Goal: Task Accomplishment & Management: Manage account settings

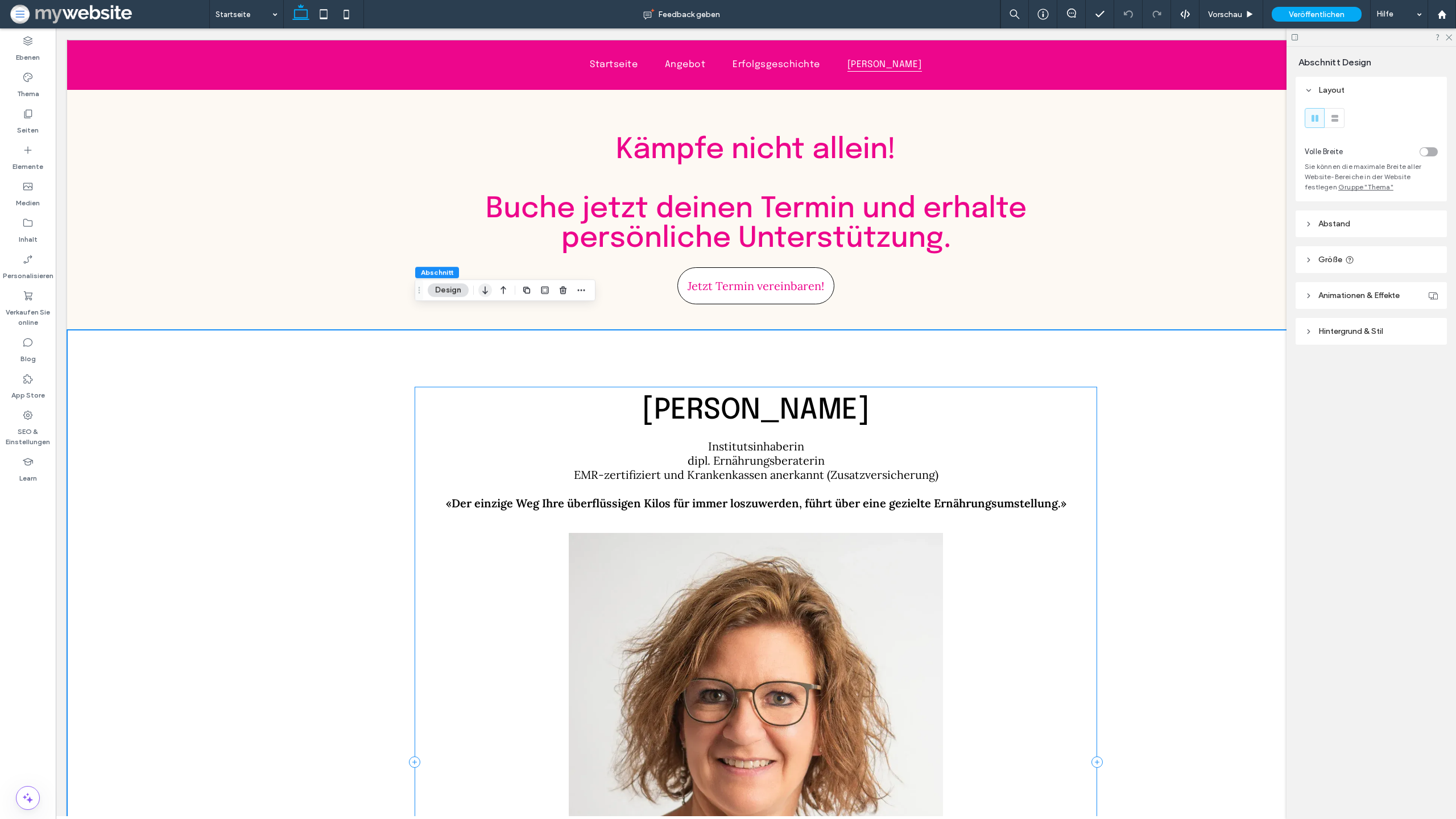
scroll to position [3844, 0]
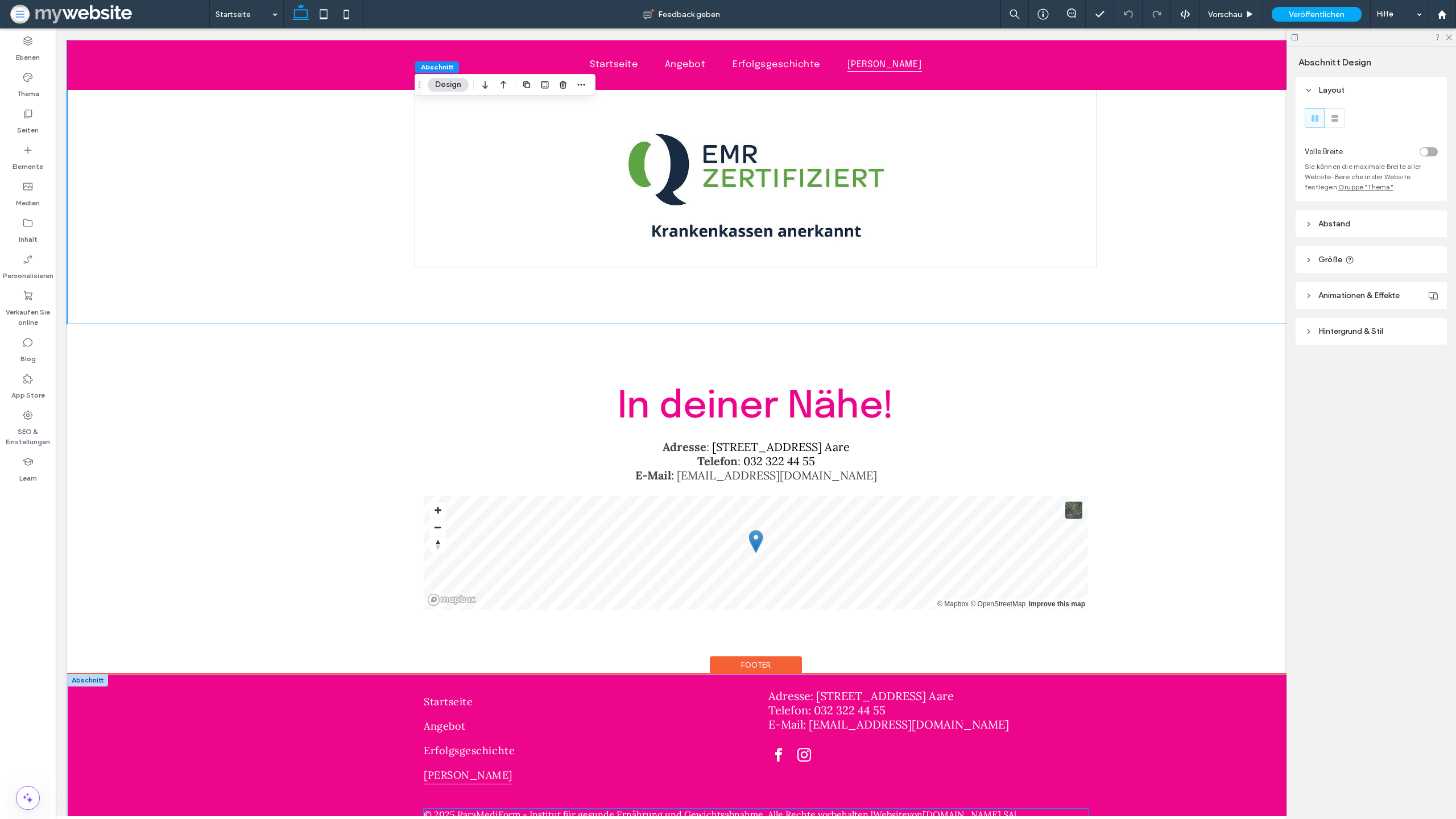
click at [520, 819] on link "Datenschutzerklärung" at bounding box center [472, 825] width 95 height 11
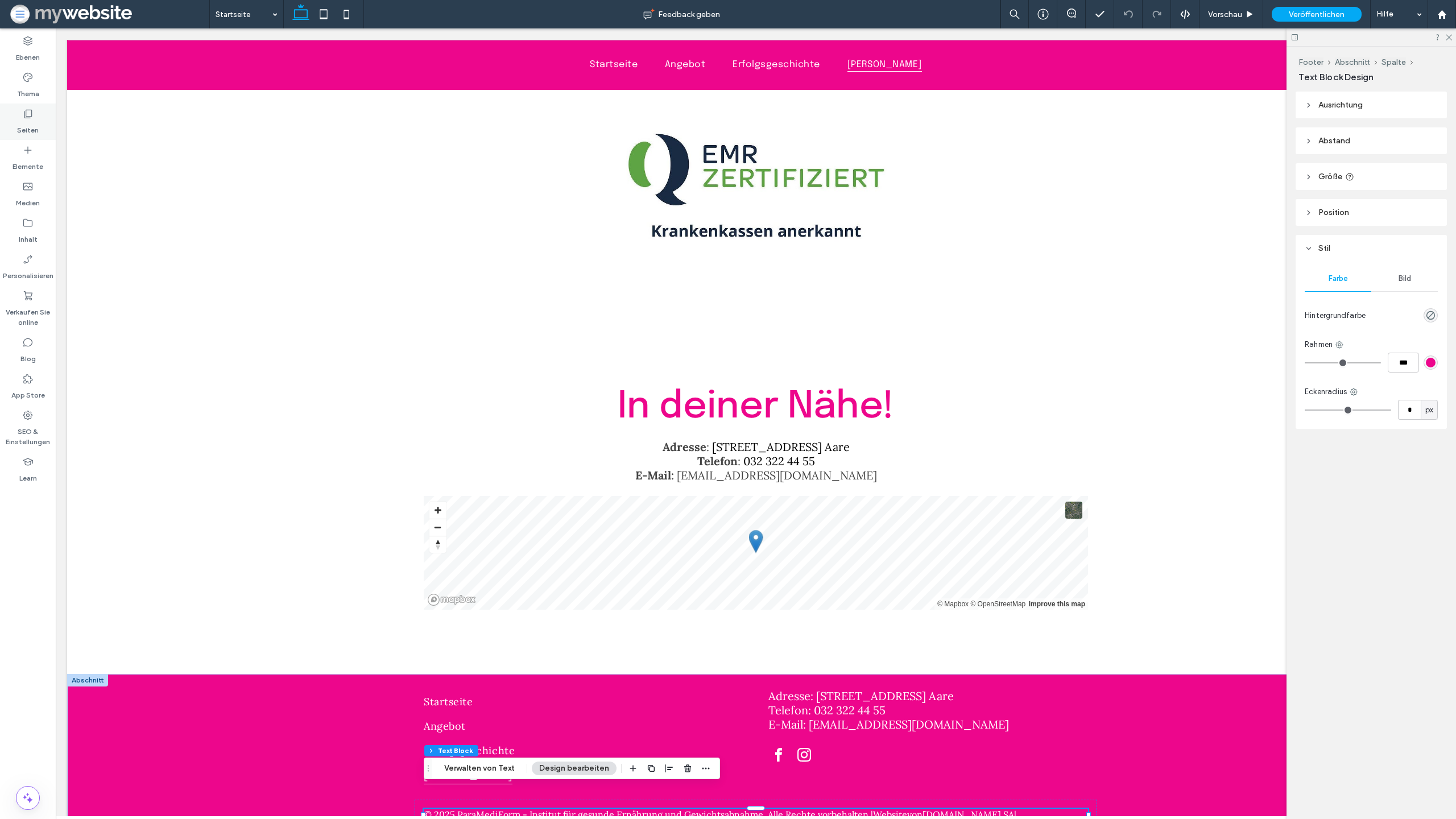
click at [25, 120] on label "Seiten" at bounding box center [28, 127] width 22 height 16
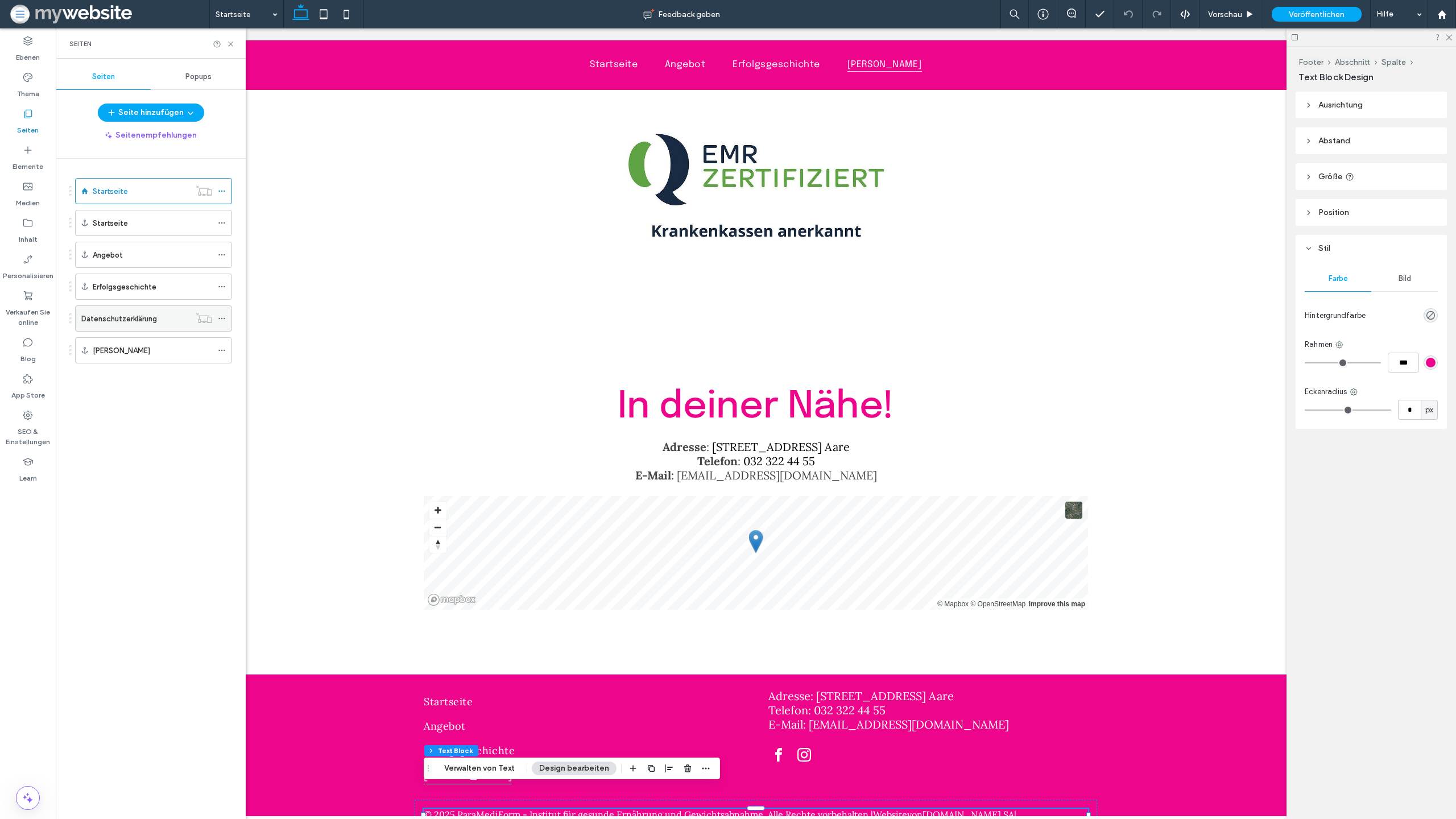
click at [147, 326] on div "Datenschutzerklärung" at bounding box center [136, 318] width 108 height 25
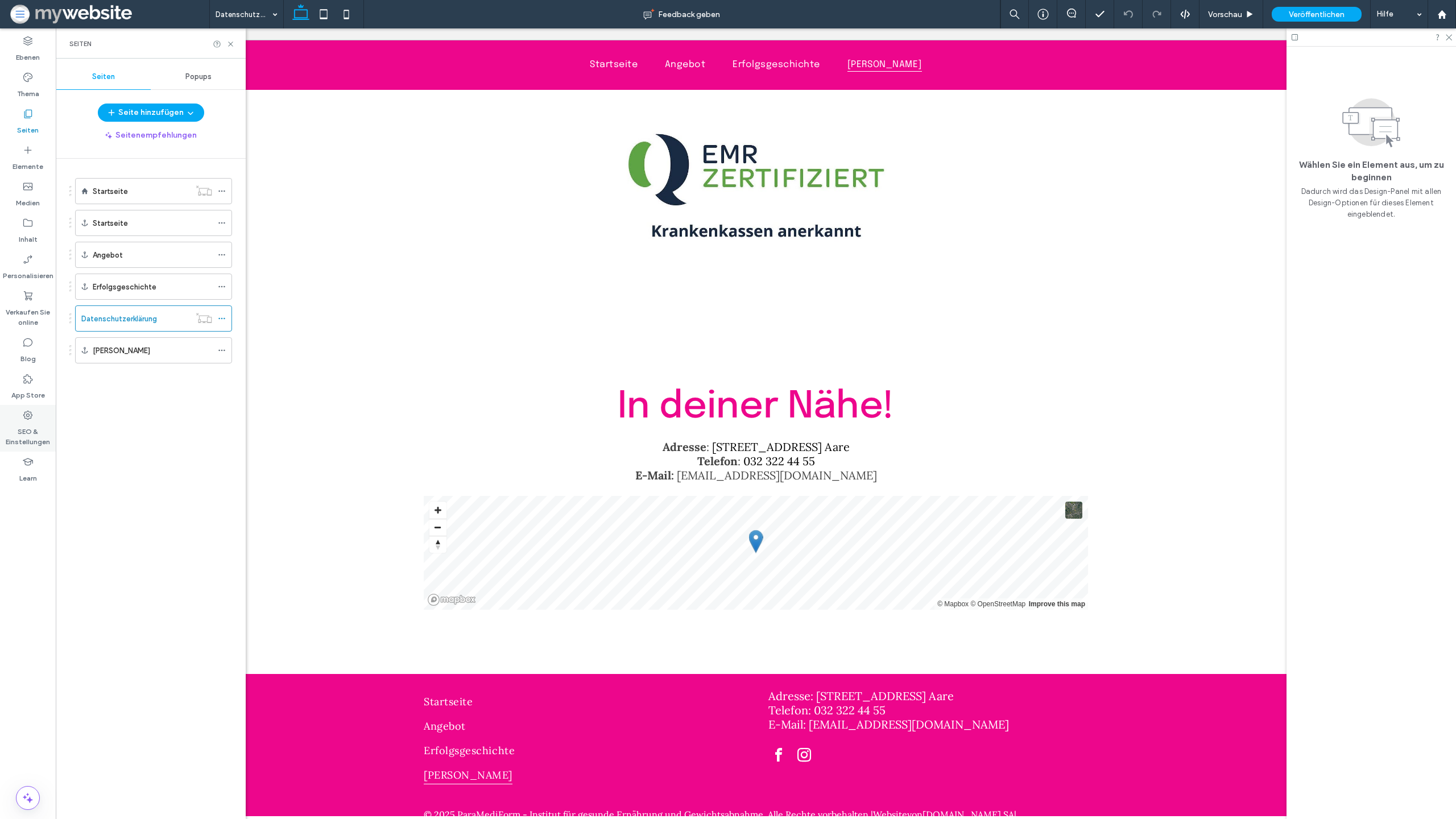
click at [17, 417] on div "SEO & Einstellungen" at bounding box center [28, 428] width 56 height 47
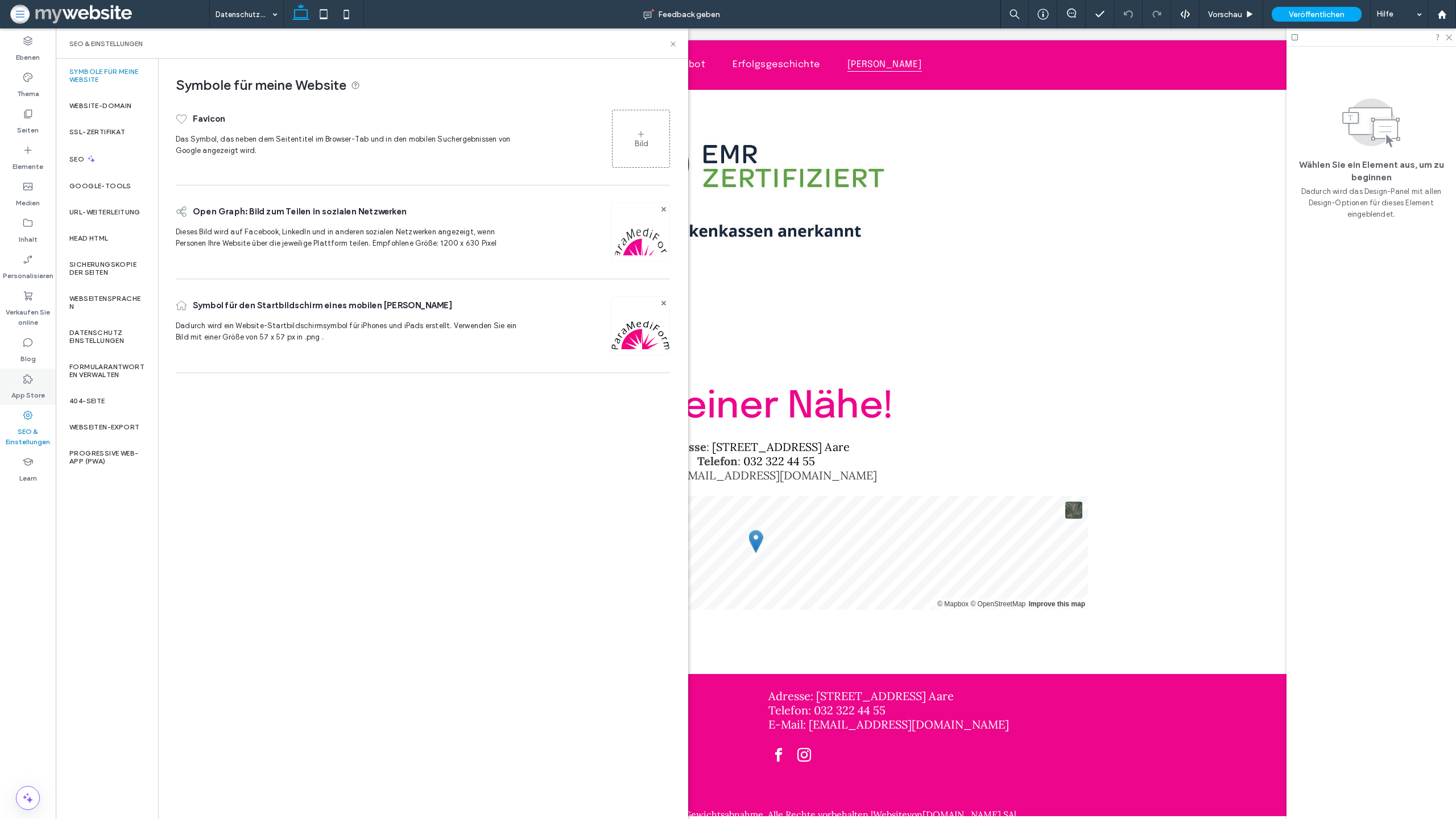
click at [26, 393] on label "App Store" at bounding box center [28, 392] width 34 height 16
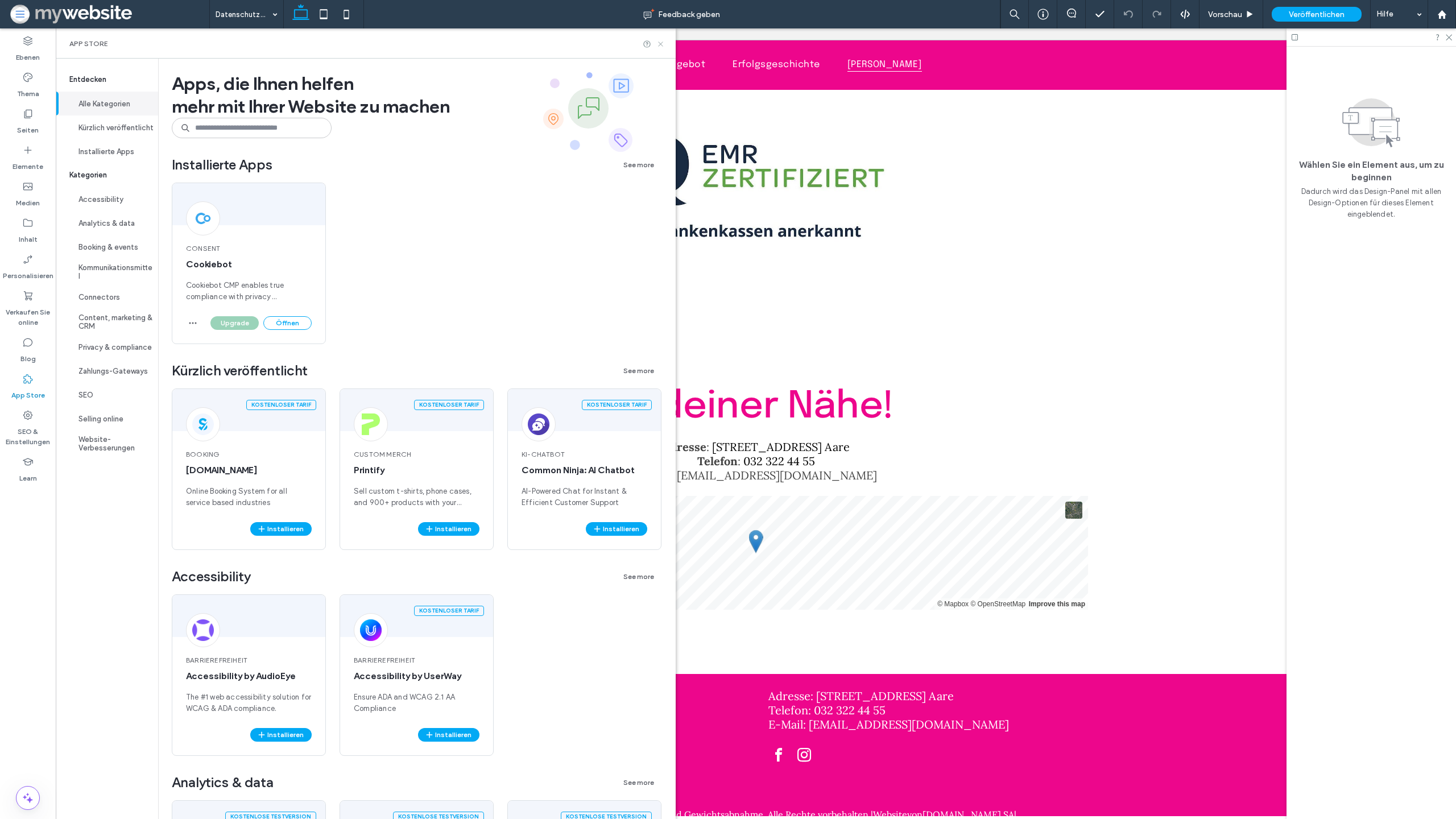
click at [660, 44] on icon at bounding box center [660, 43] width 8 height 8
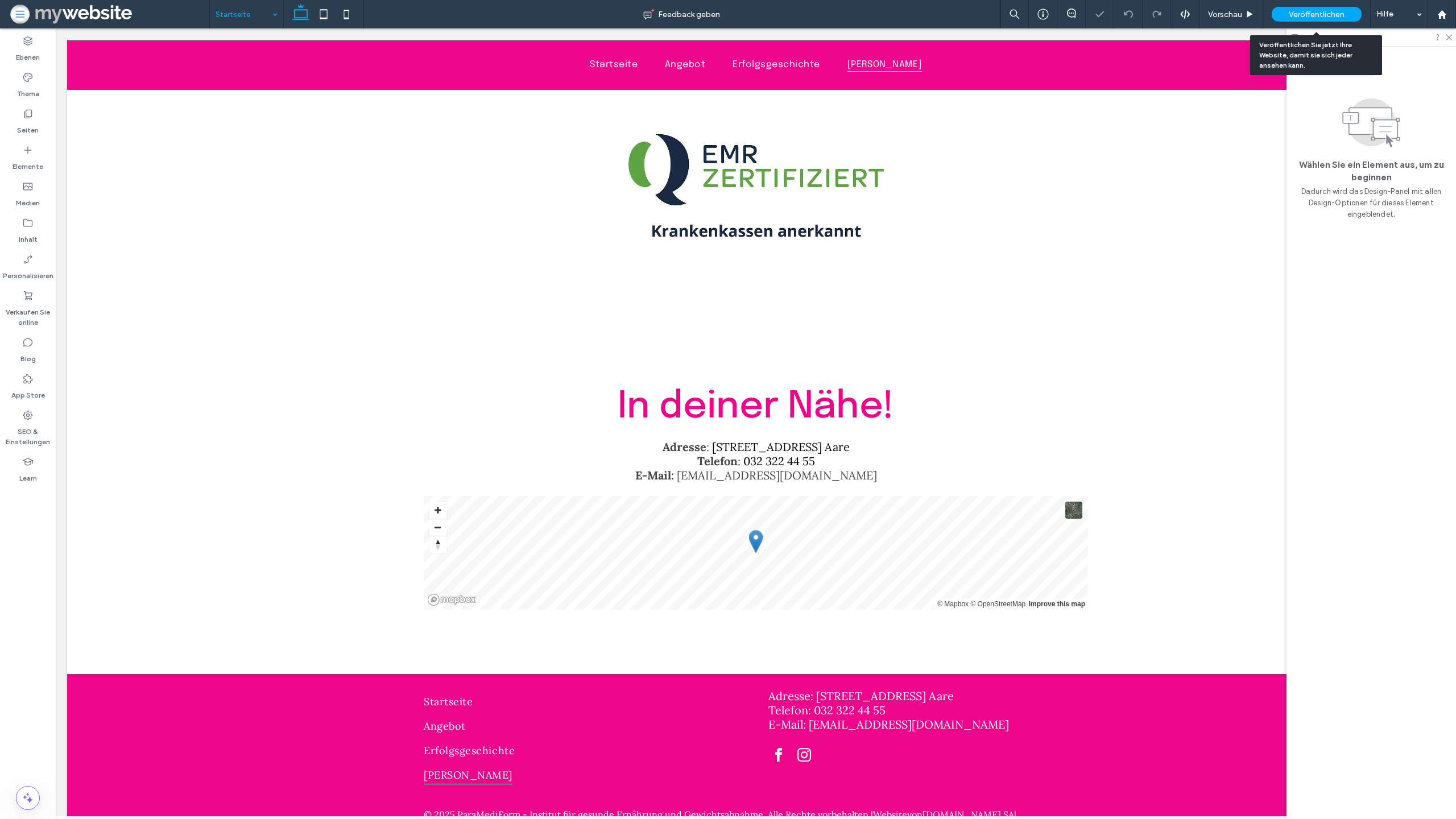
click at [1327, 12] on span "Veröffentlichen" at bounding box center [1316, 15] width 56 height 10
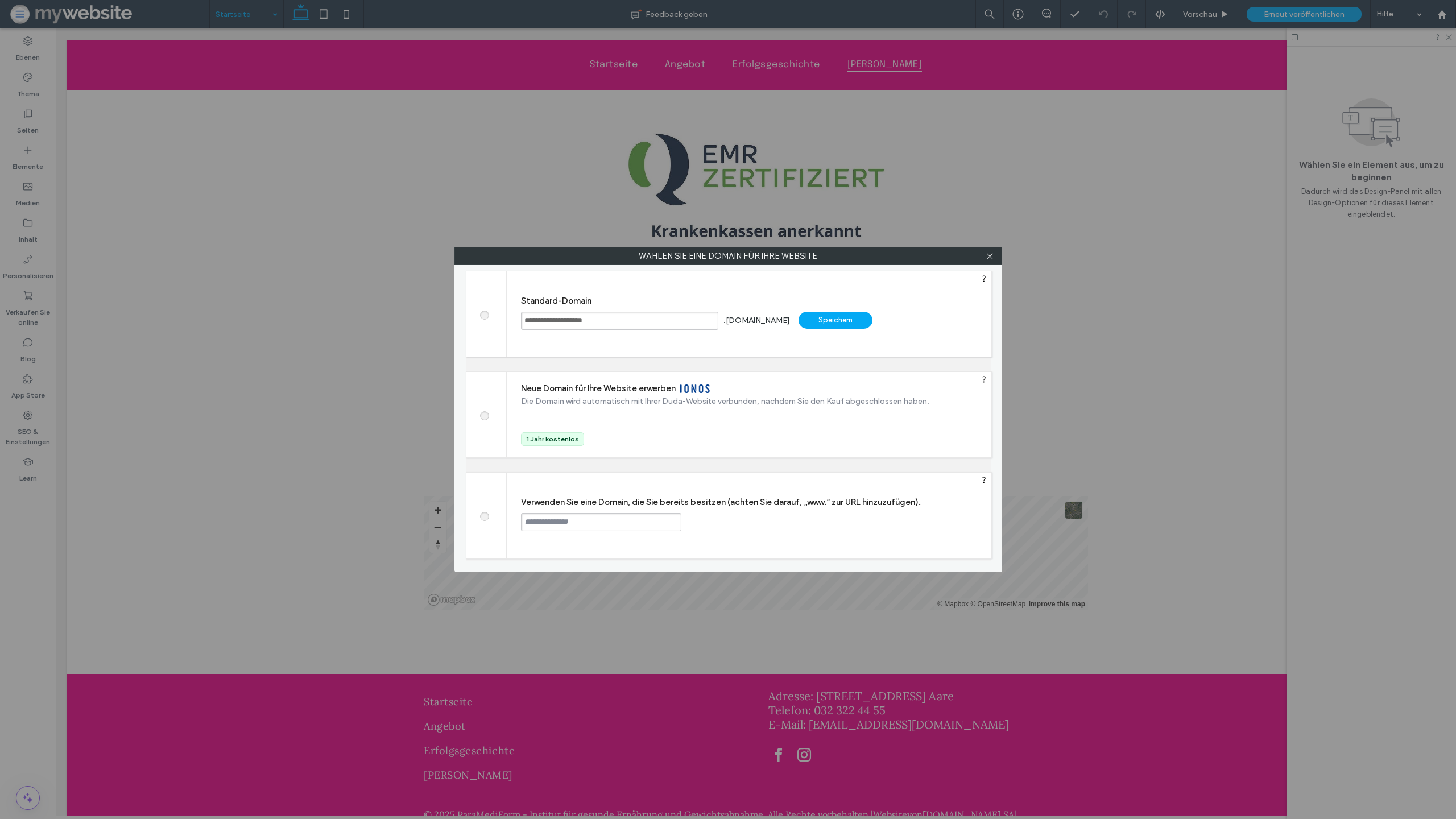
click at [841, 322] on div "Speichern" at bounding box center [835, 320] width 74 height 17
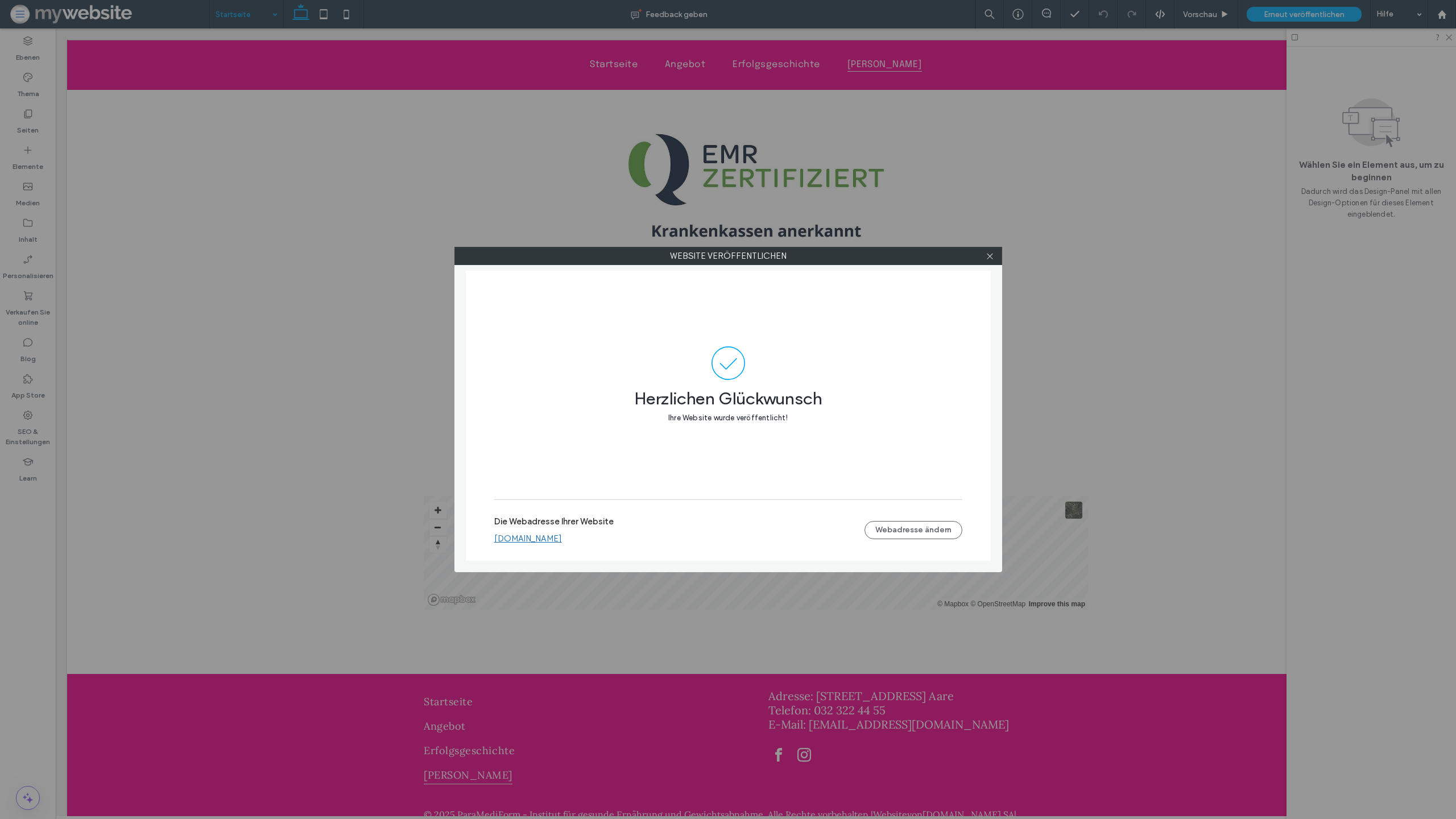
click at [562, 539] on link "[DOMAIN_NAME]" at bounding box center [528, 538] width 68 height 10
click at [991, 259] on icon at bounding box center [990, 255] width 8 height 8
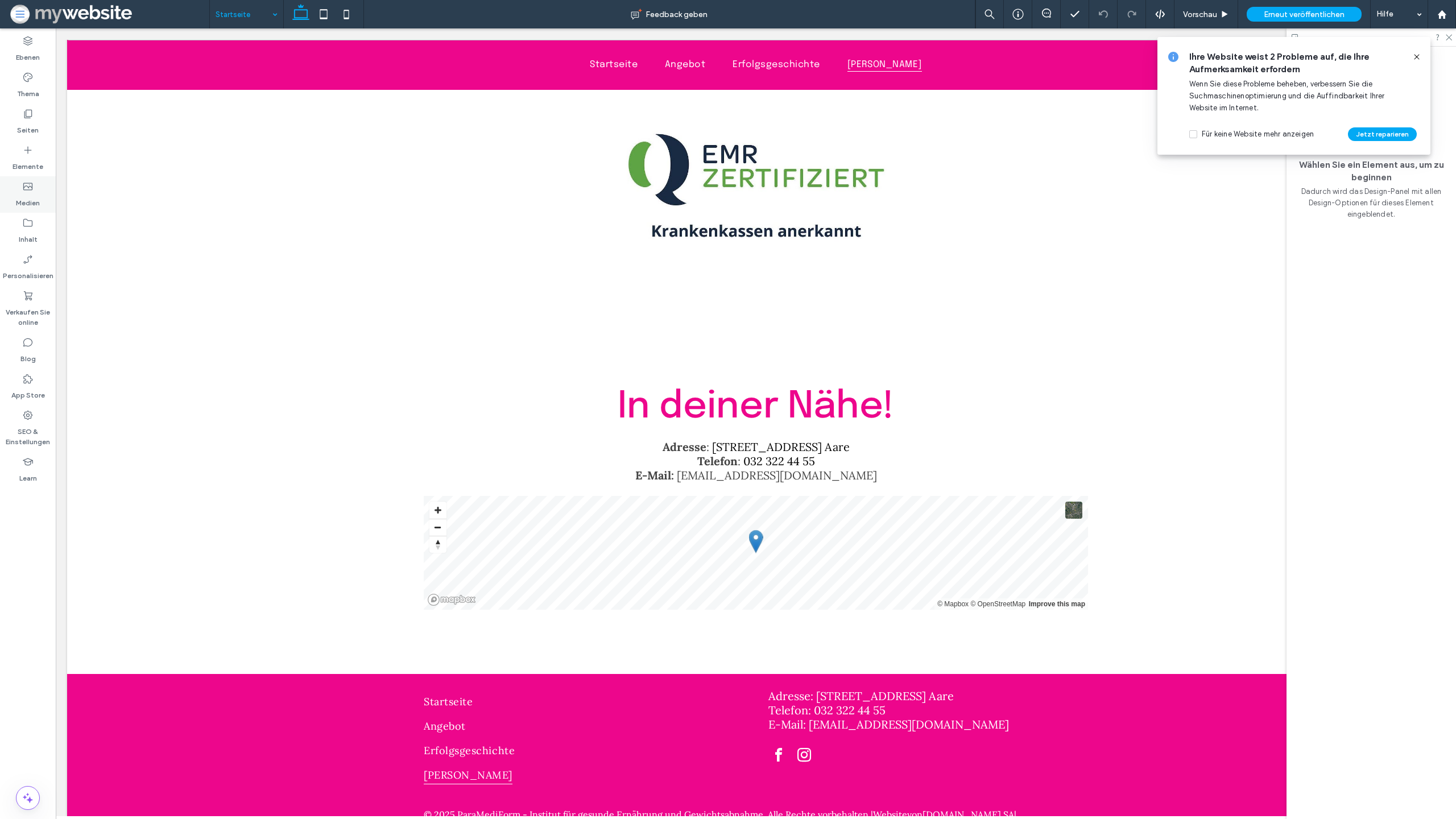
click at [29, 204] on label "Medien" at bounding box center [28, 199] width 24 height 16
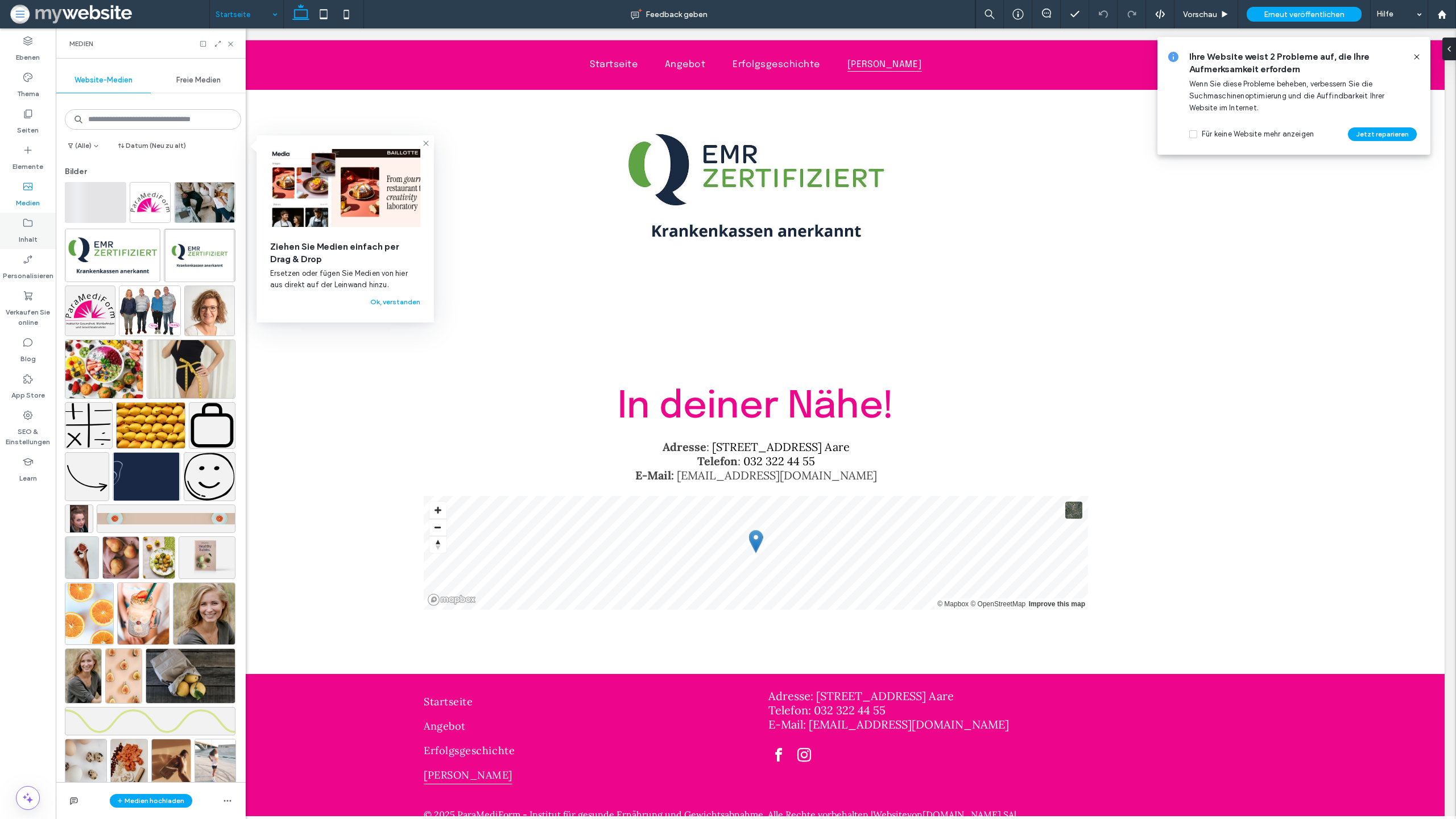
click at [26, 228] on icon at bounding box center [28, 223] width 11 height 11
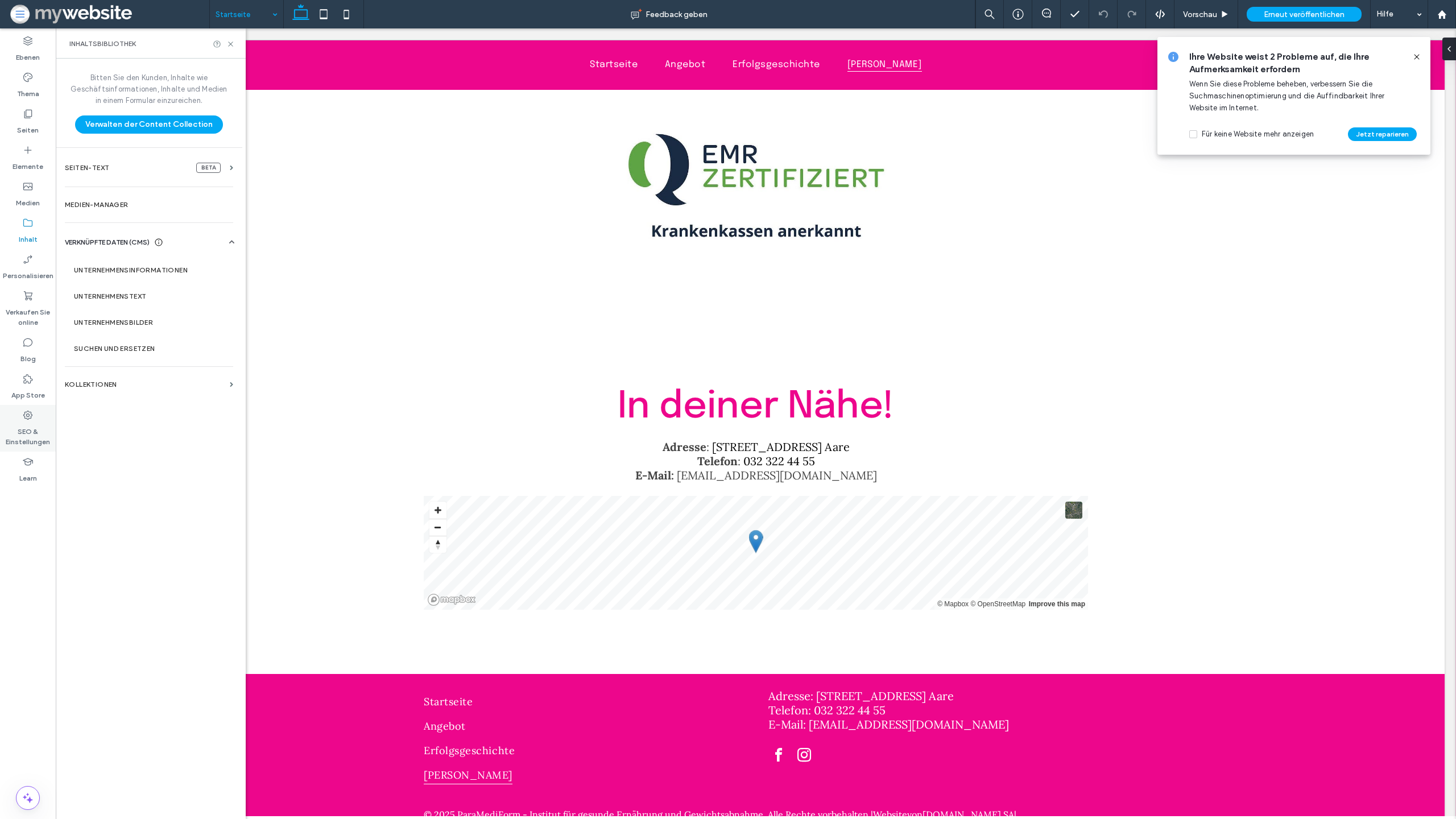
click at [30, 422] on label "SEO & Einstellungen" at bounding box center [28, 434] width 56 height 27
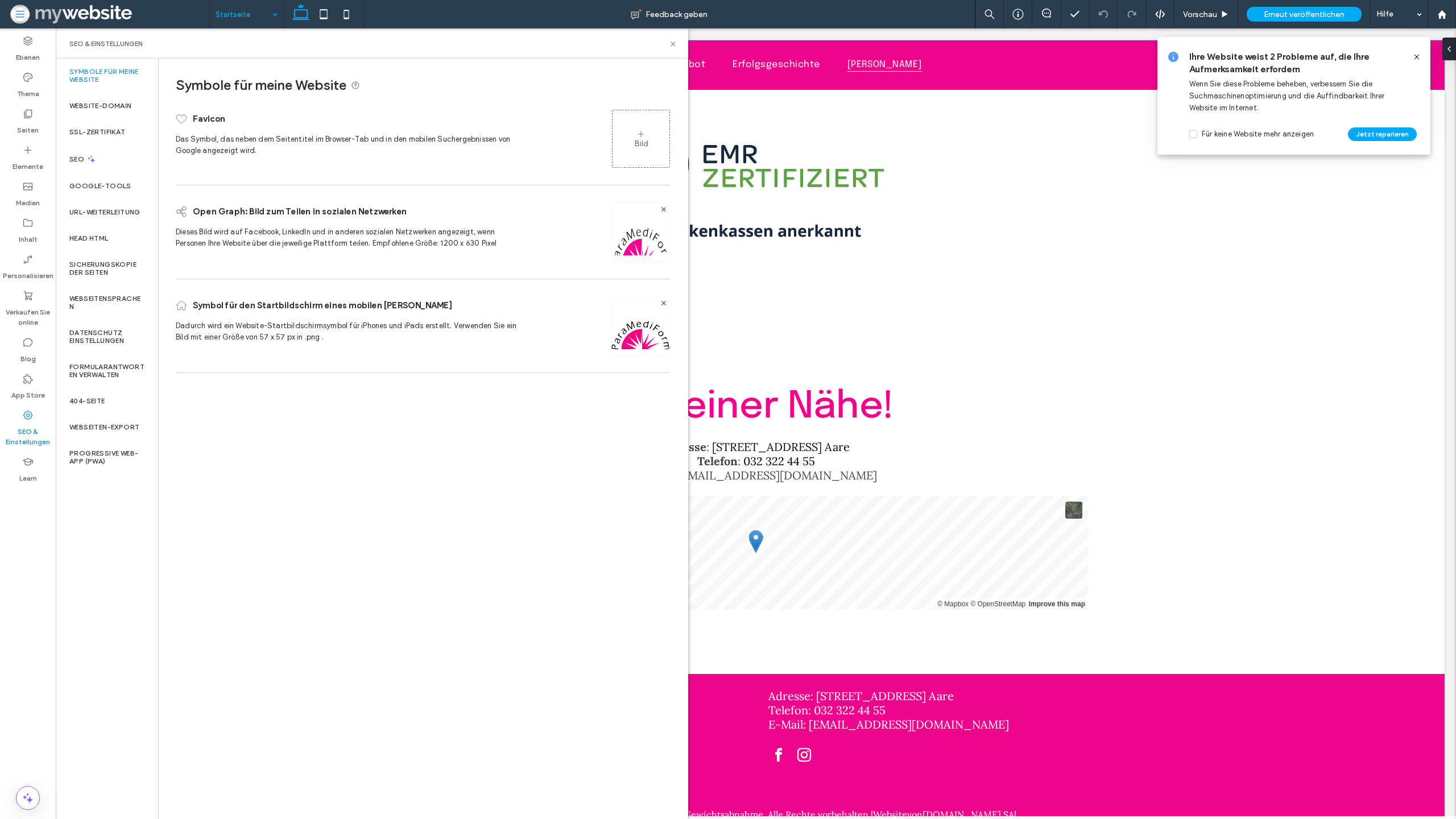
click at [667, 138] on div "Bild" at bounding box center [641, 138] width 57 height 54
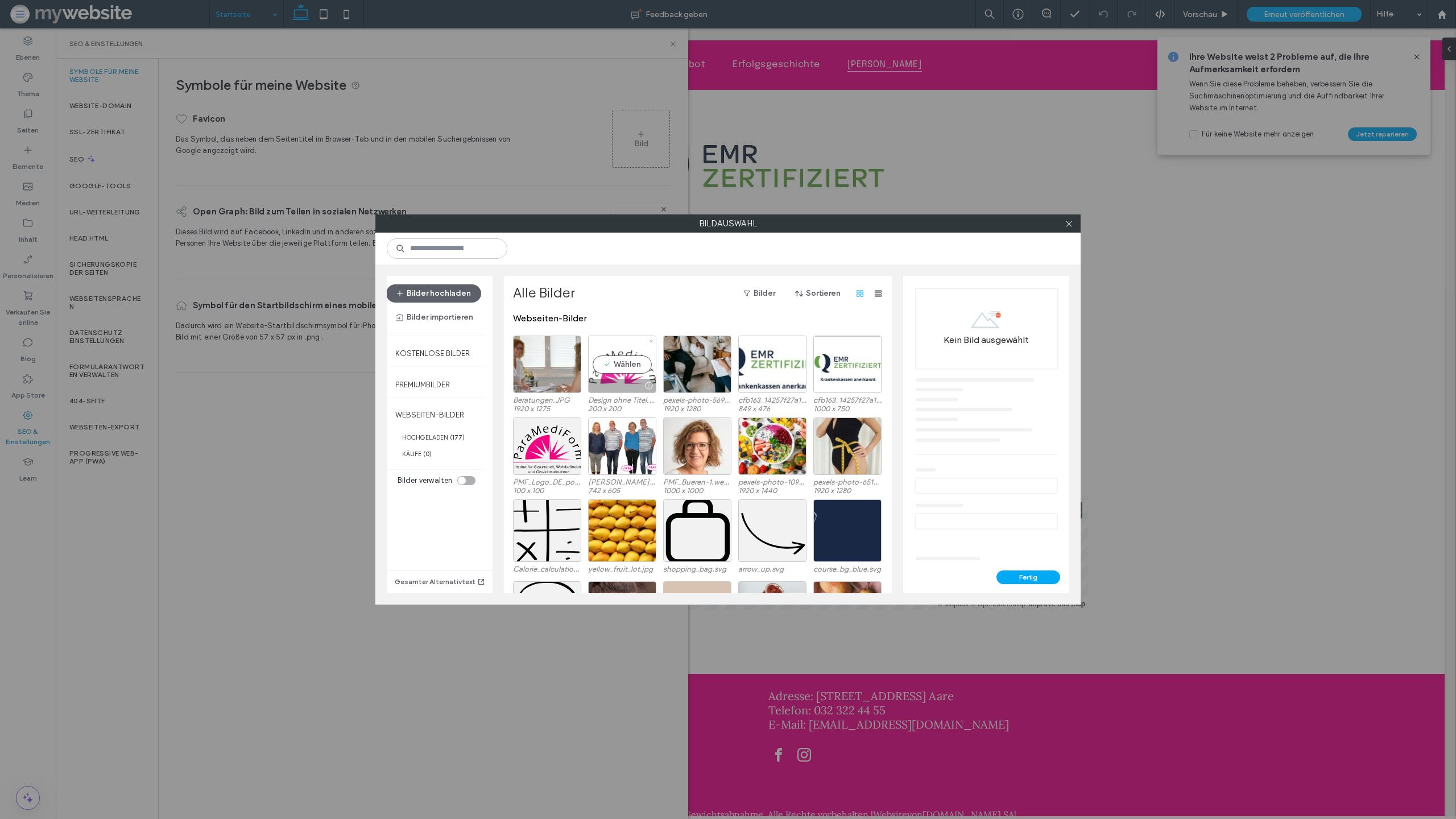
click at [628, 363] on div "Wählen" at bounding box center [622, 365] width 68 height 58
click at [1041, 577] on button "Fertig" at bounding box center [1028, 577] width 63 height 14
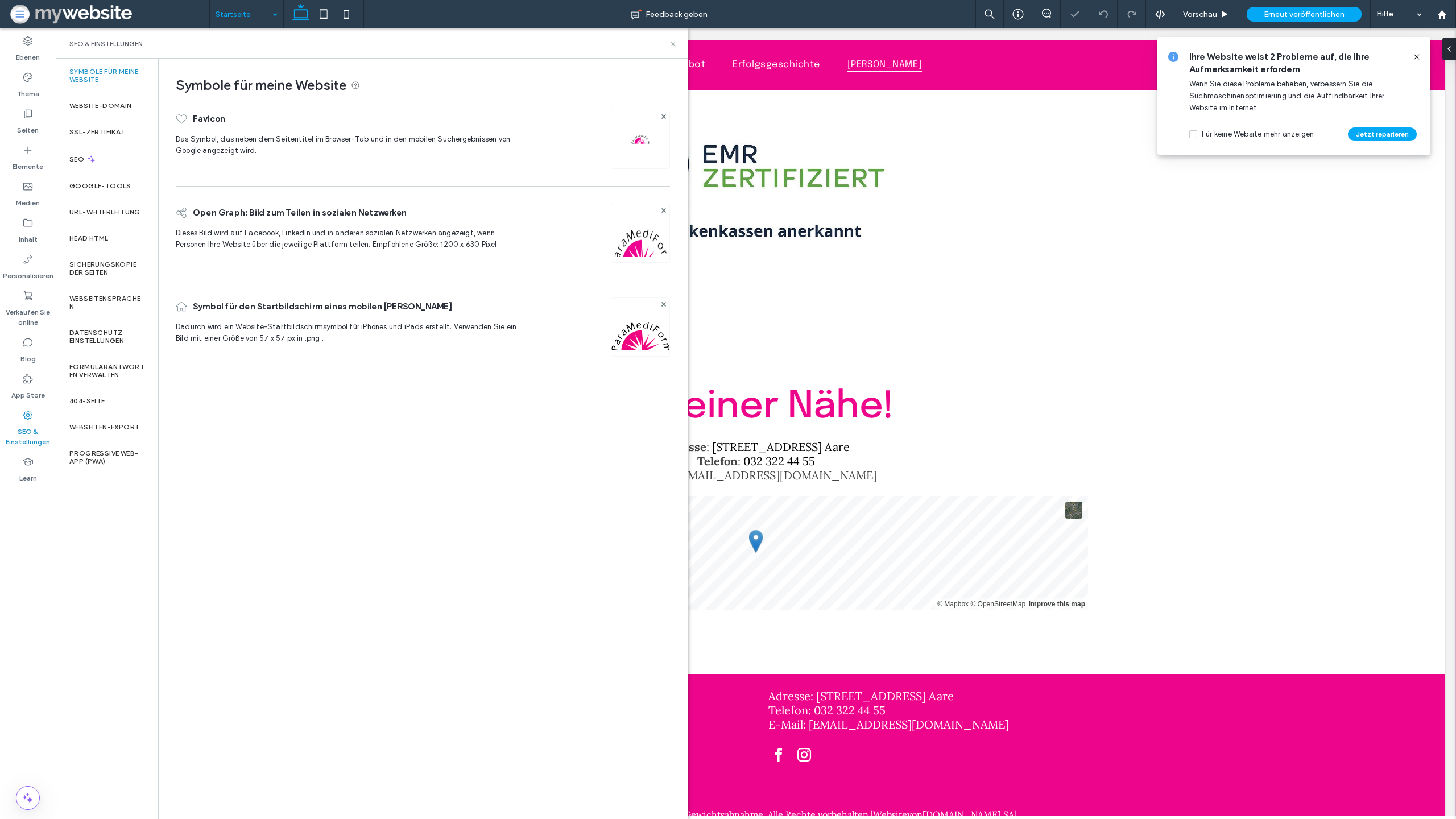
click at [669, 41] on icon at bounding box center [673, 43] width 8 height 8
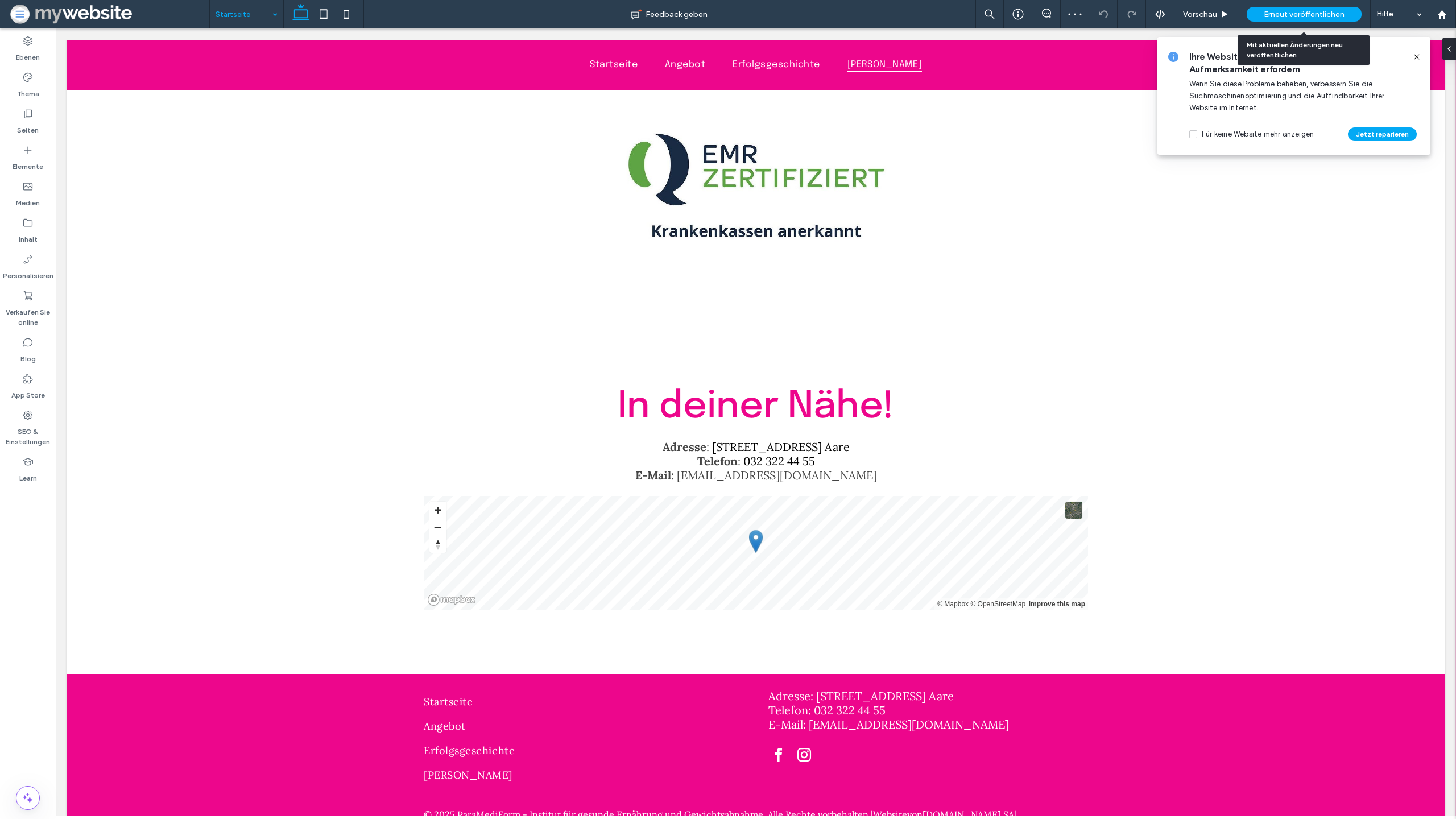
click at [1317, 13] on span "Erneut veröffentlichen" at bounding box center [1305, 15] width 81 height 10
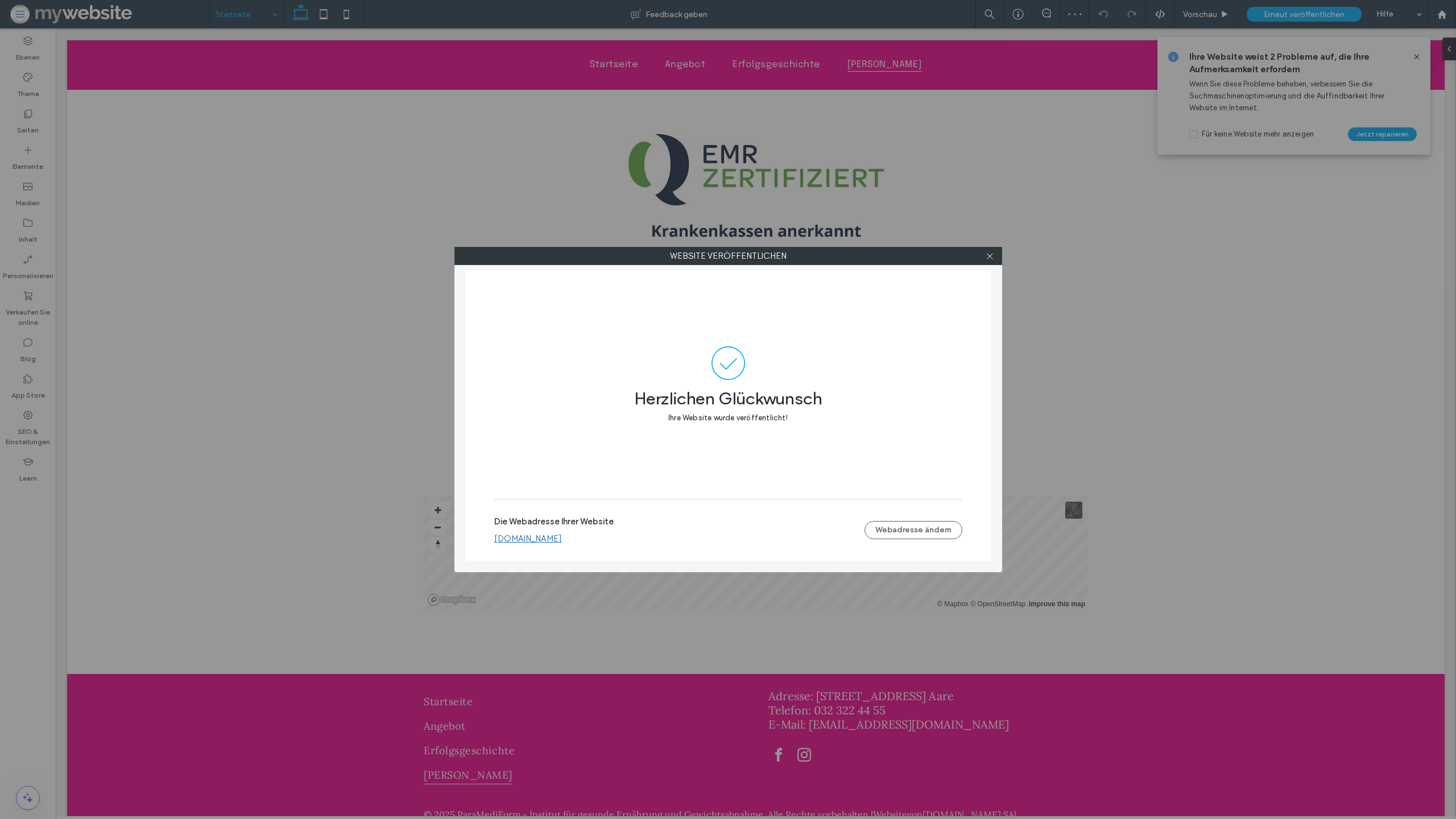
click at [562, 535] on link "[DOMAIN_NAME]" at bounding box center [528, 538] width 68 height 10
drag, startPoint x: 988, startPoint y: 256, endPoint x: 957, endPoint y: 259, distance: 31.1
click at [989, 257] on icon at bounding box center [990, 255] width 8 height 8
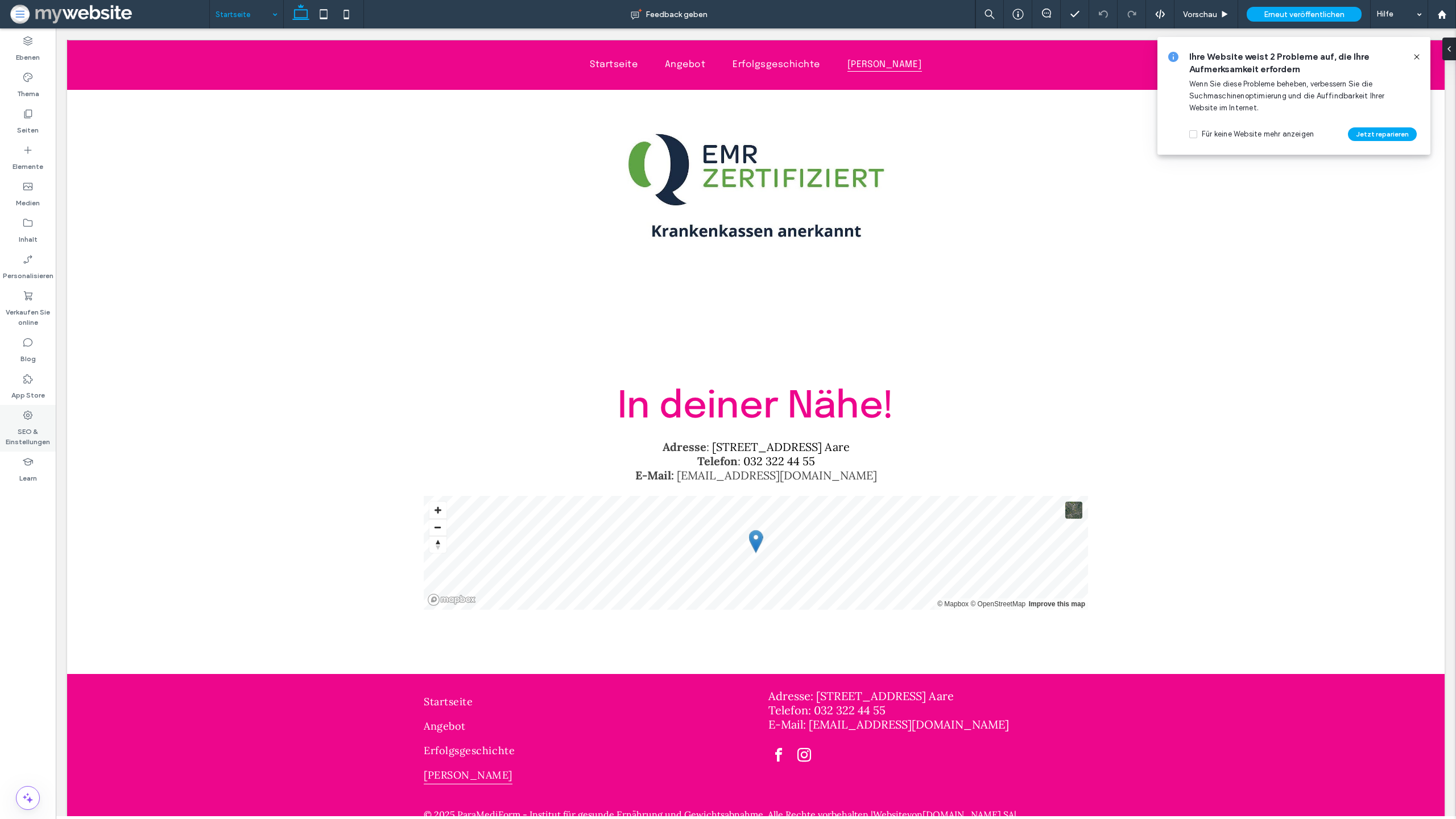
click at [23, 425] on label "SEO & Einstellungen" at bounding box center [28, 434] width 56 height 27
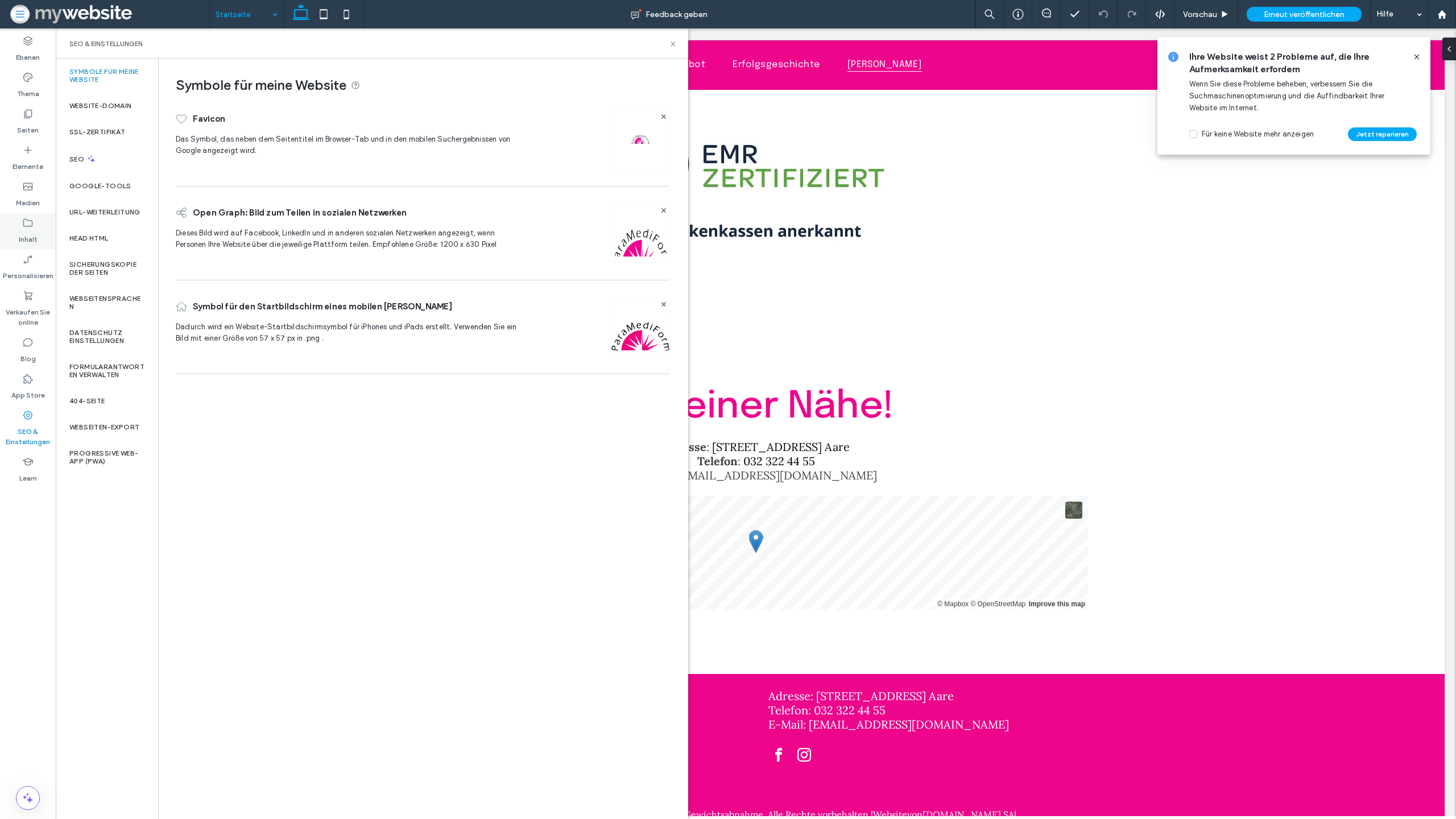
click at [28, 240] on label "Inhalt" at bounding box center [28, 236] width 18 height 16
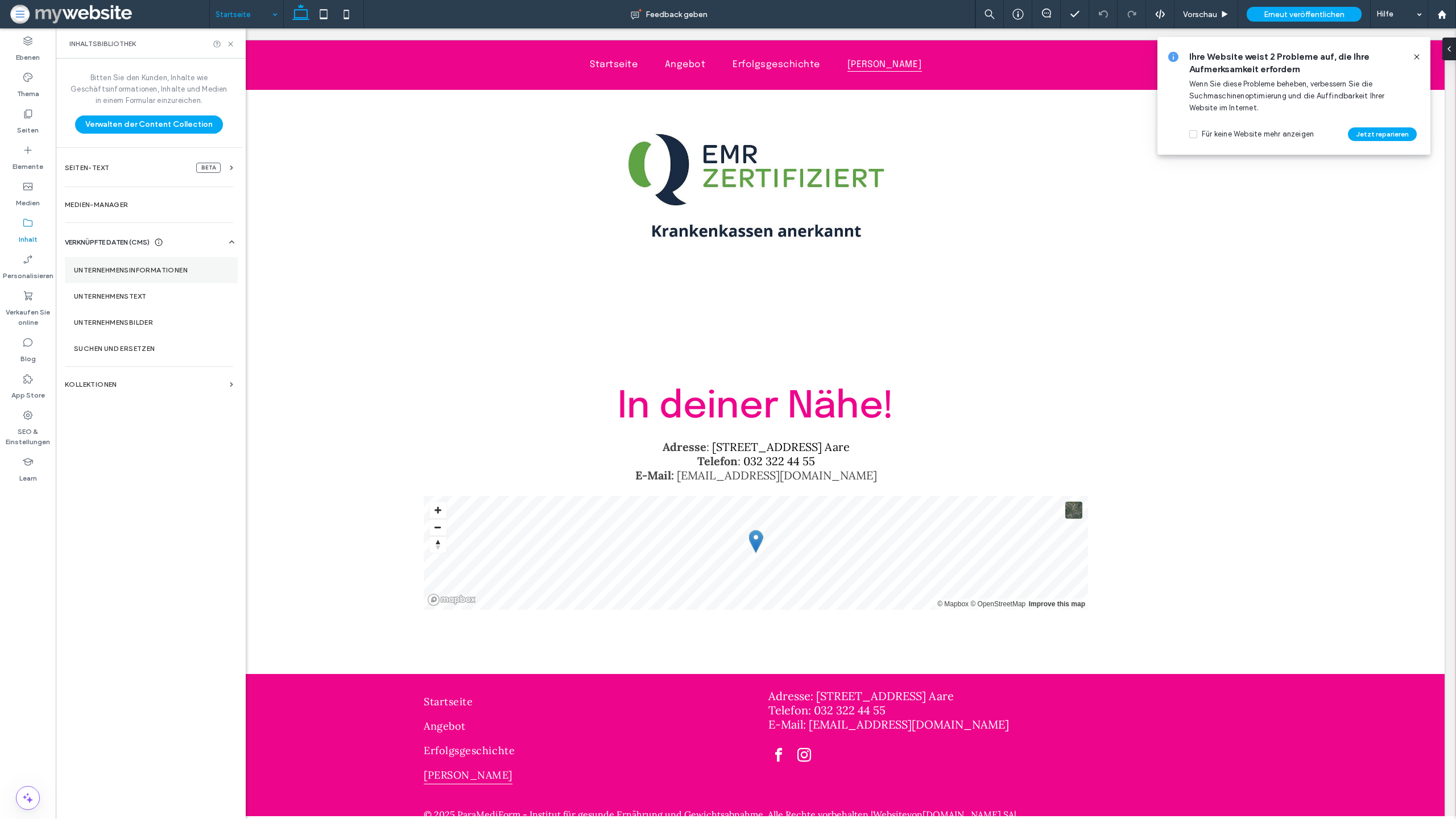
click at [186, 276] on section "Unternehmensinformationen" at bounding box center [151, 270] width 173 height 27
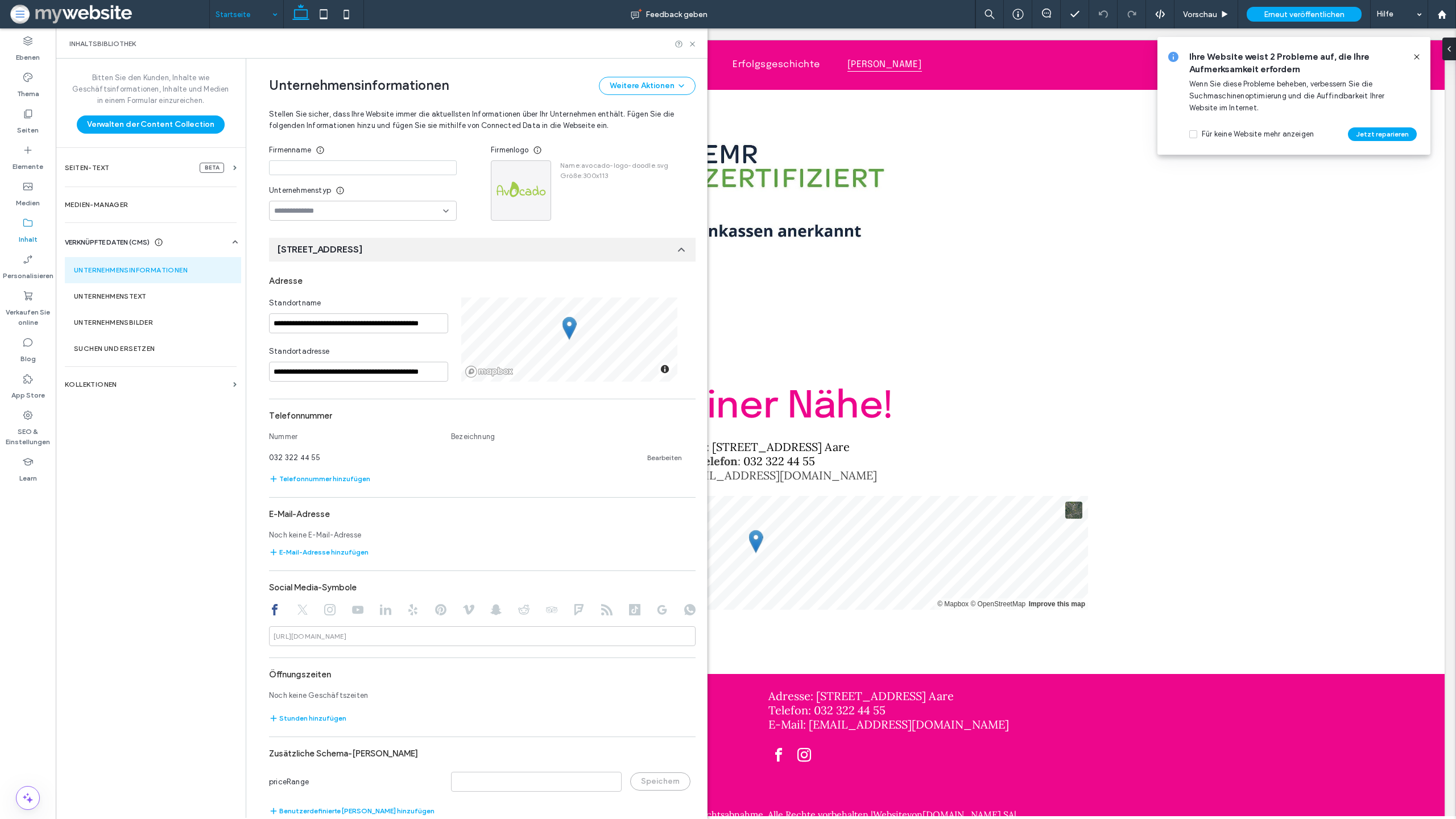
scroll to position [186, 0]
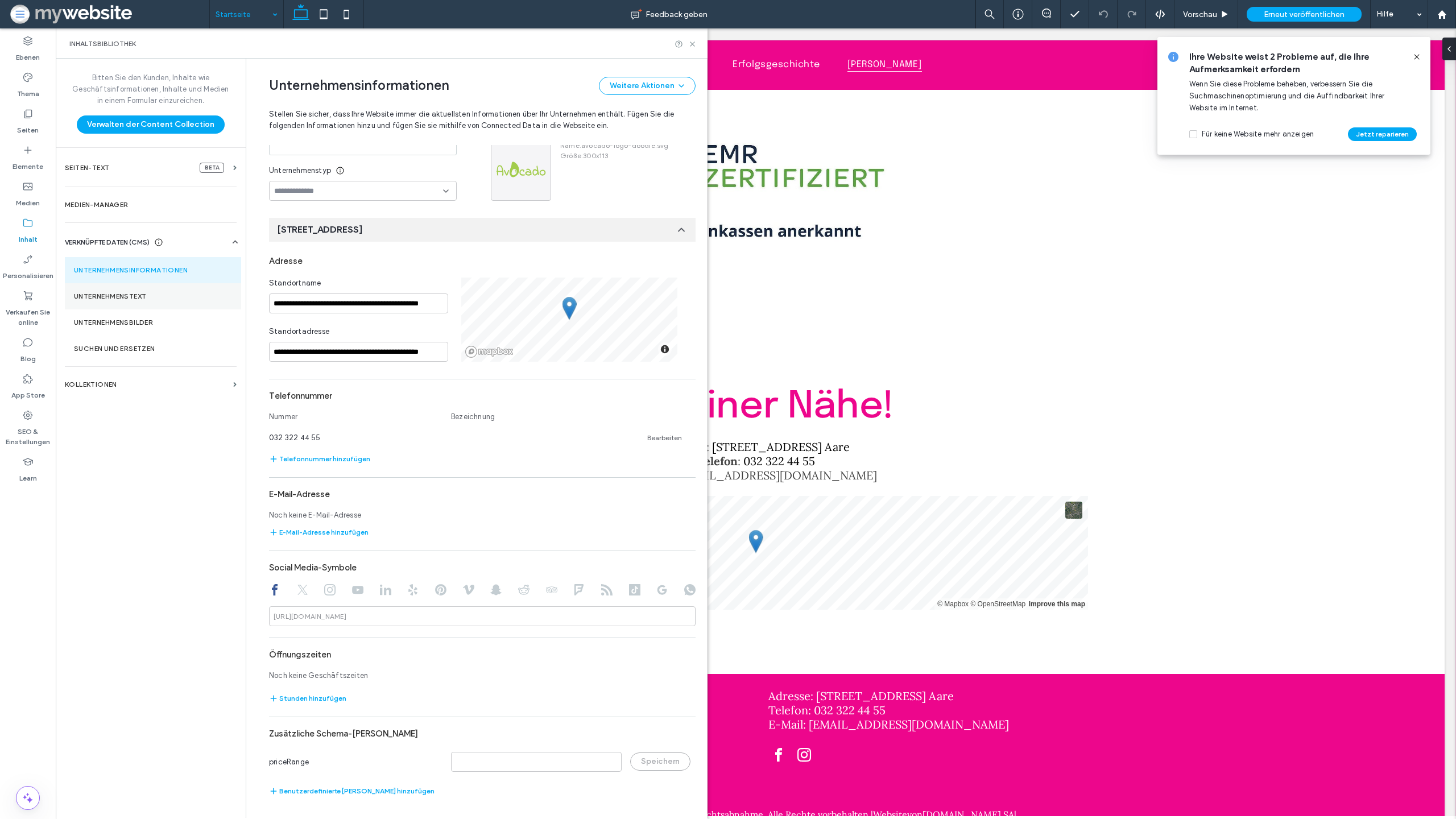
click at [171, 297] on label "Unternehmenstext" at bounding box center [153, 296] width 158 height 8
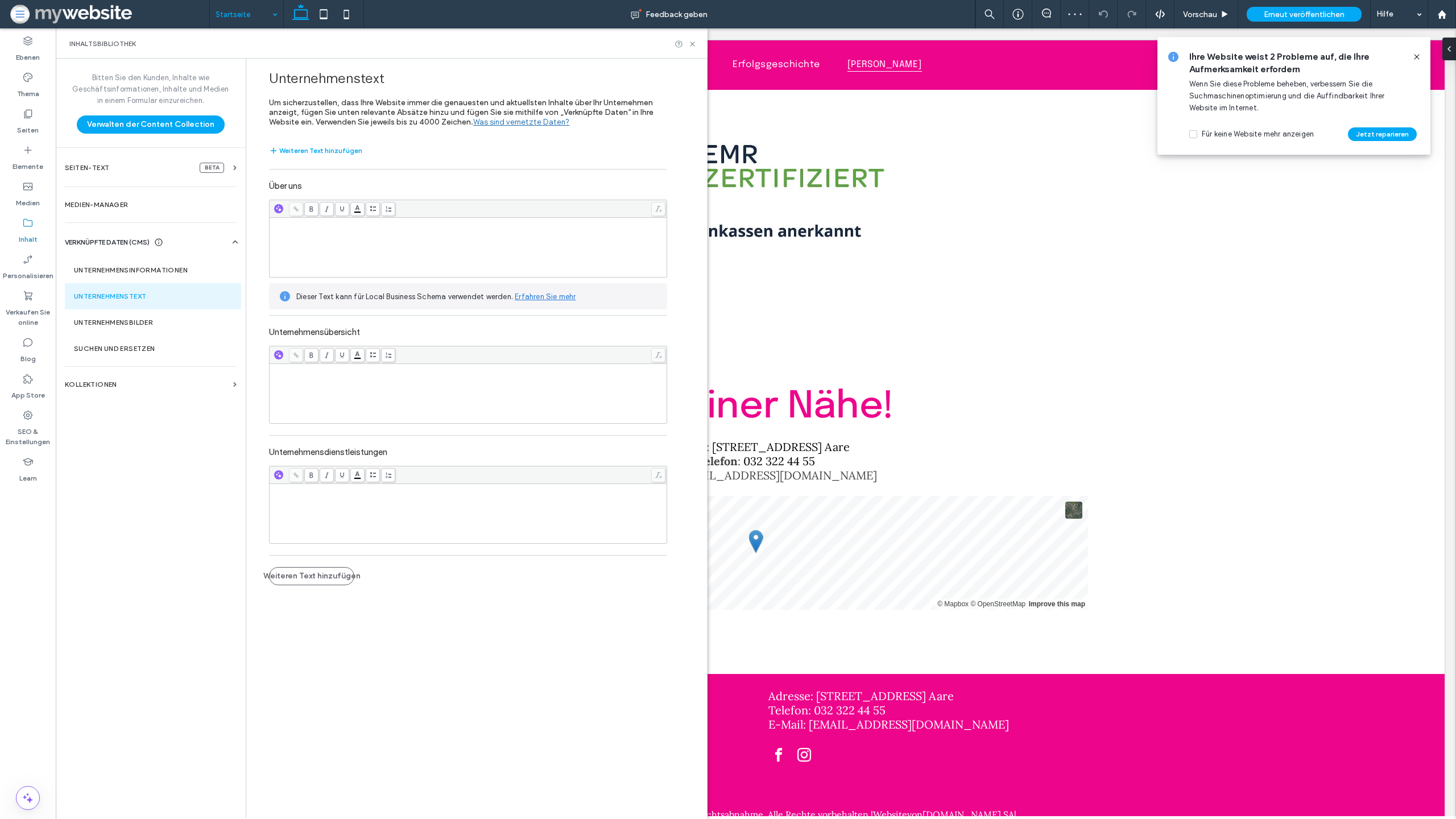
drag, startPoint x: 329, startPoint y: 275, endPoint x: 401, endPoint y: 312, distance: 81.0
click at [400, 312] on div "Über uns Dieser Text kann für Local Business Schema verwendet werden. Erfahren …" at bounding box center [468, 368] width 398 height 387
click at [403, 264] on div "Rich Text Editor" at bounding box center [468, 248] width 394 height 57
click at [126, 270] on label "Unternehmensinformationen" at bounding box center [153, 270] width 158 height 8
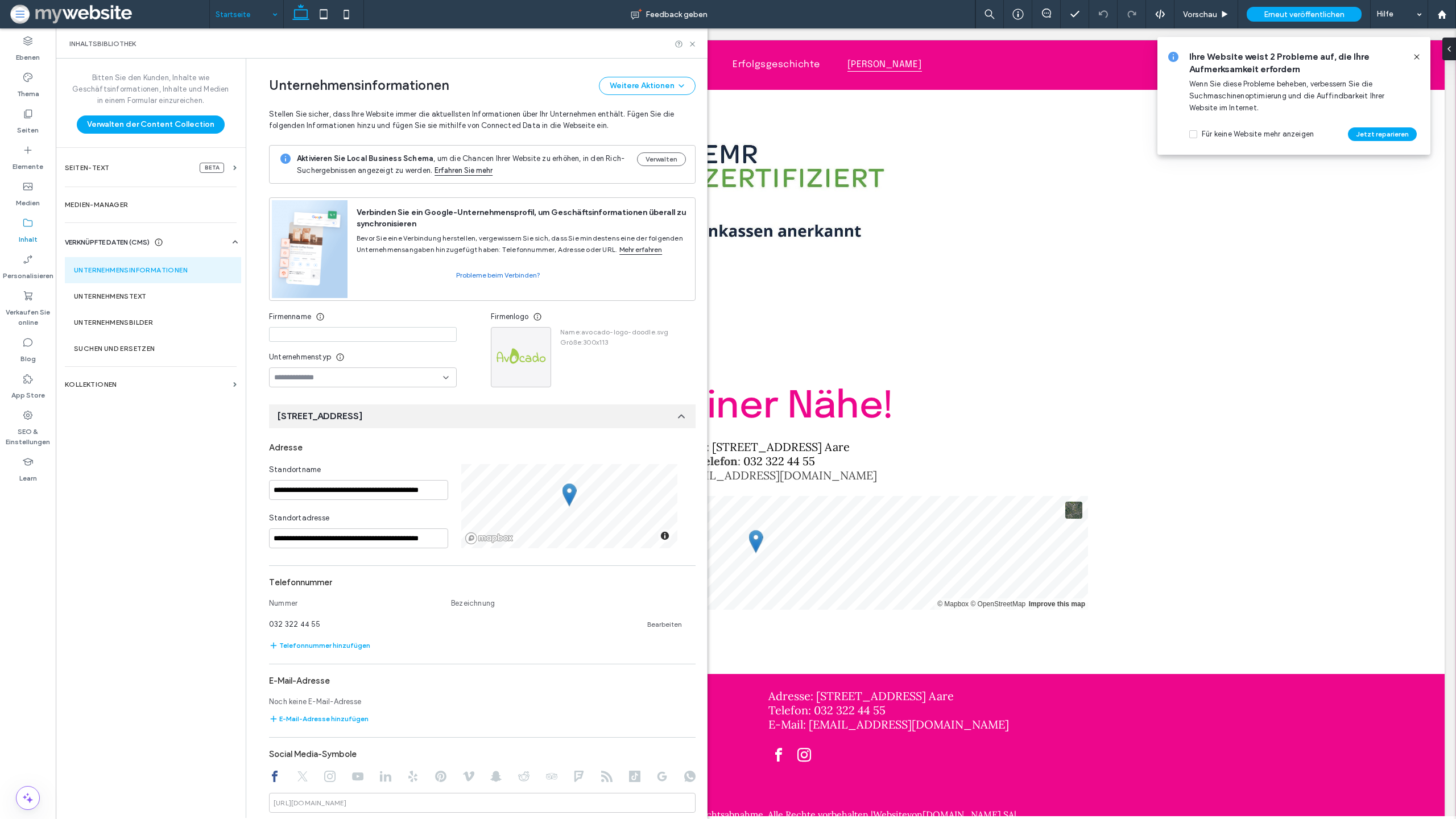
click at [353, 334] on input at bounding box center [363, 334] width 187 height 15
click at [288, 334] on input "**********" at bounding box center [363, 334] width 187 height 15
type input "**********"
click at [551, 353] on div "Name : avocado-logo-doodle.svg Größe : 300x113" at bounding box center [610, 357] width 118 height 61
click at [522, 353] on div at bounding box center [521, 357] width 59 height 59
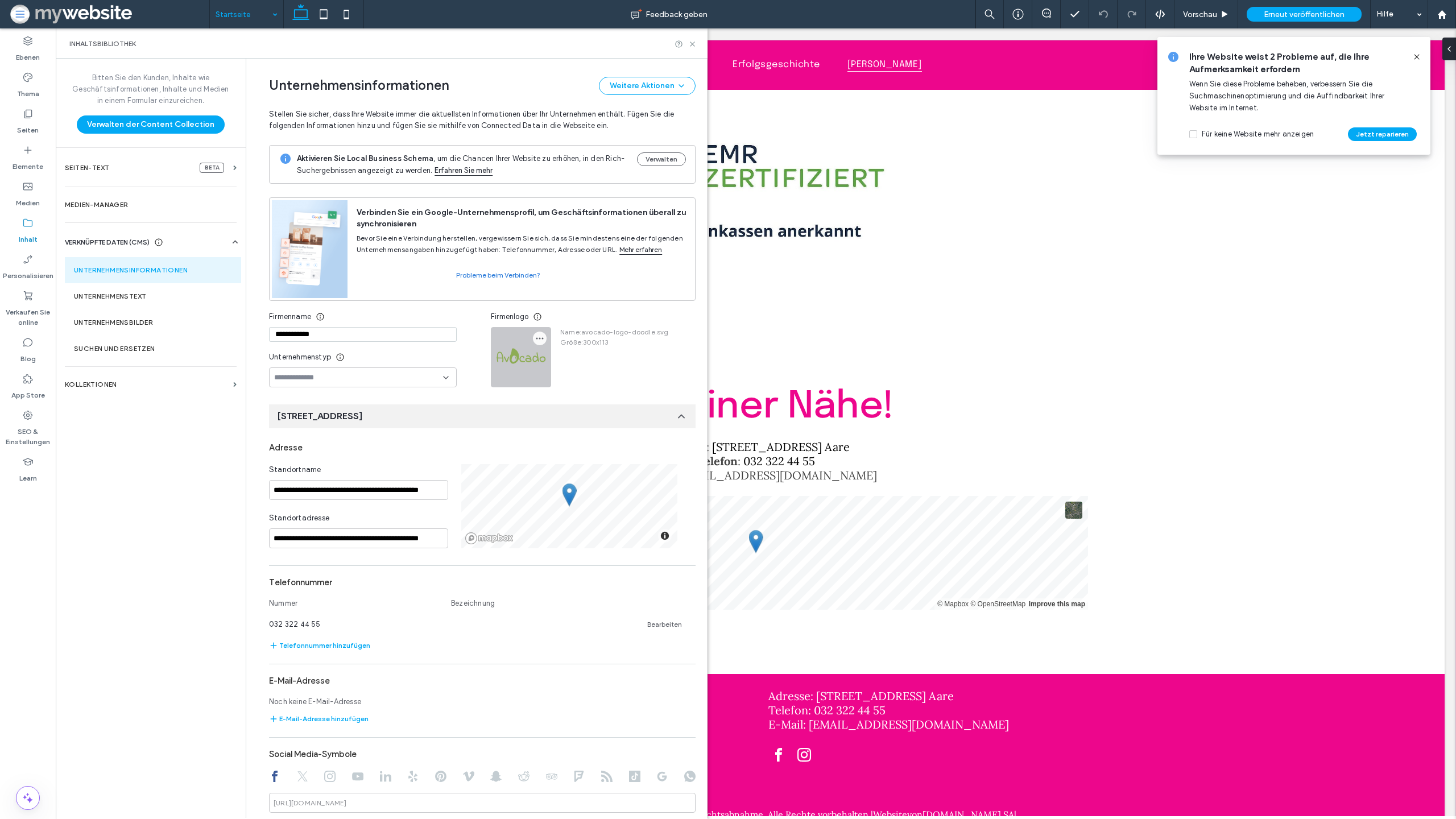
click at [535, 341] on icon "button" at bounding box center [540, 339] width 9 height 9
click at [583, 369] on span "Bild ersetzen" at bounding box center [573, 365] width 45 height 11
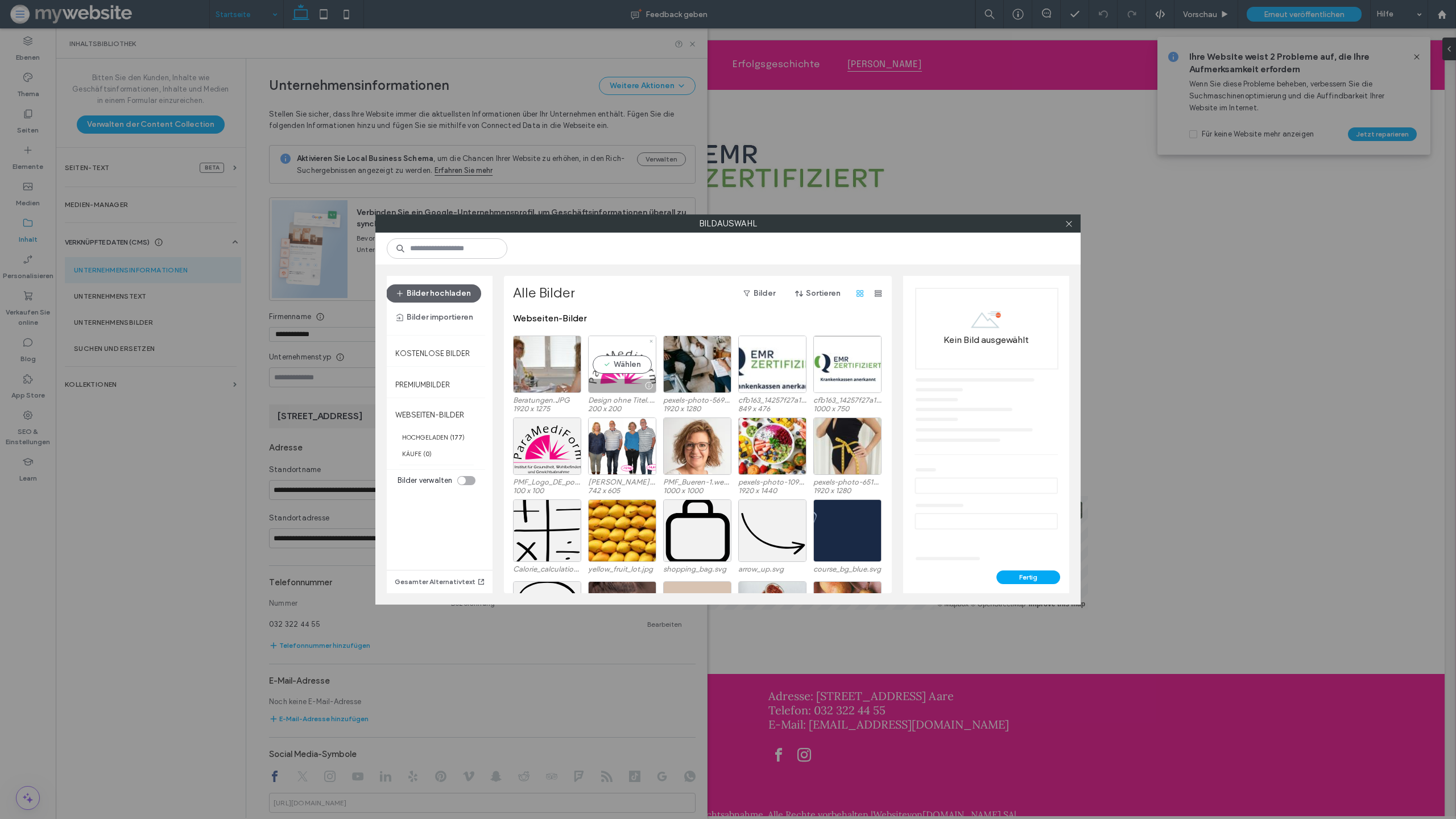
click at [629, 367] on div "Wählen" at bounding box center [622, 365] width 68 height 58
click at [1025, 576] on button "Fertig" at bounding box center [1028, 577] width 63 height 14
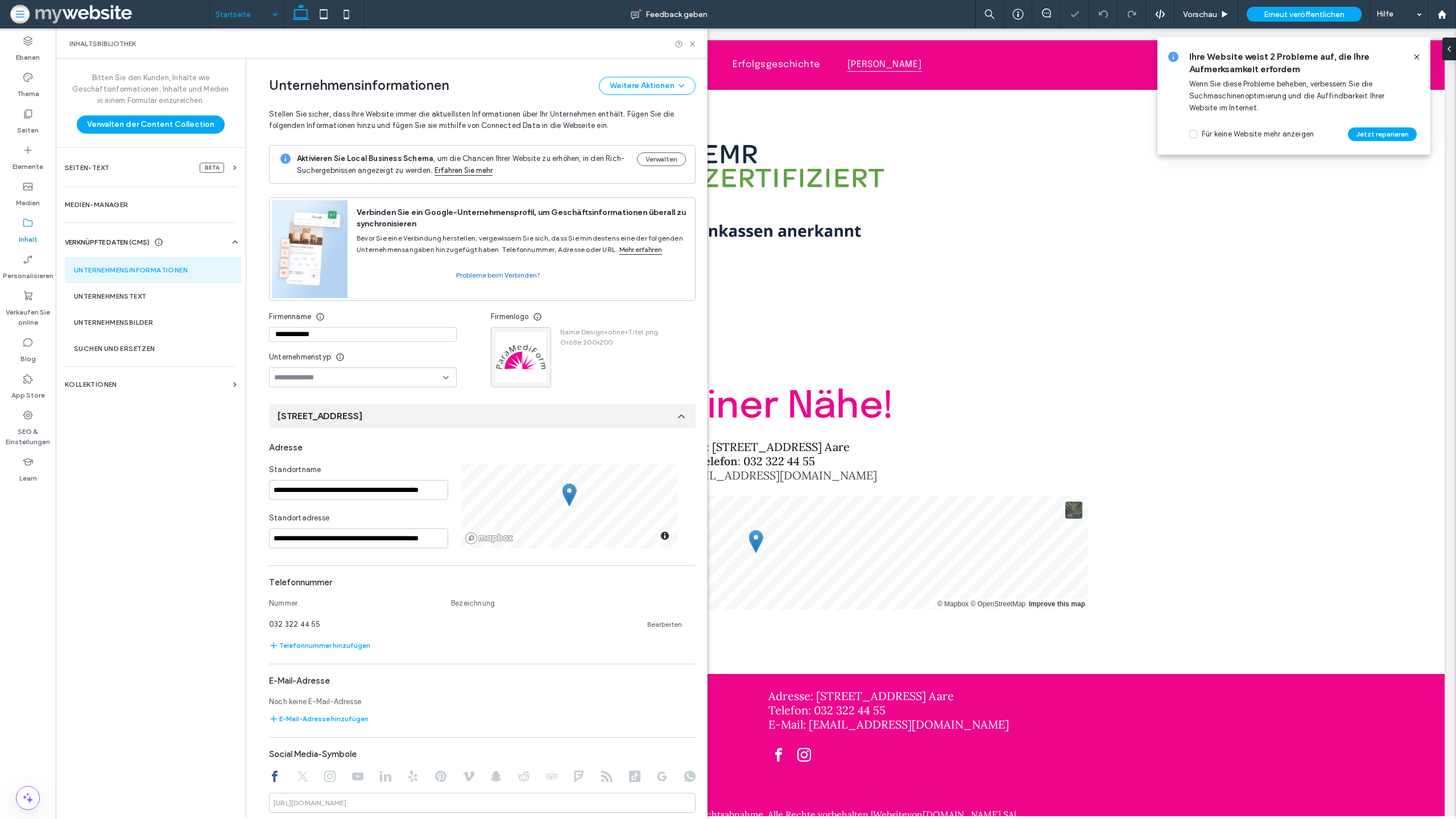
click at [372, 377] on input at bounding box center [359, 377] width 169 height 9
click at [620, 381] on div "Name : Design+ohne+Titel.png Größe : 200x200" at bounding box center [604, 357] width 106 height 61
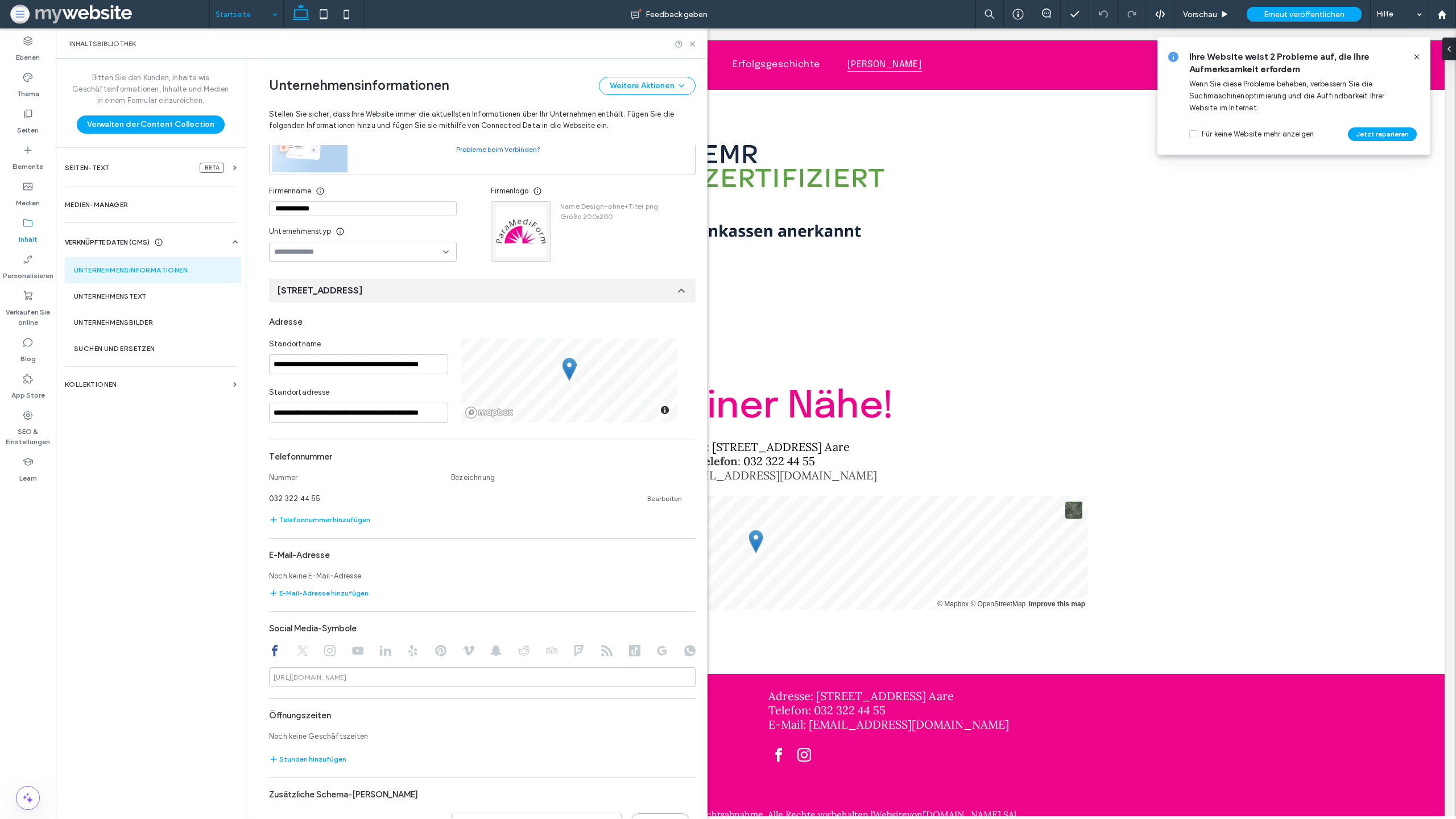
scroll to position [186, 0]
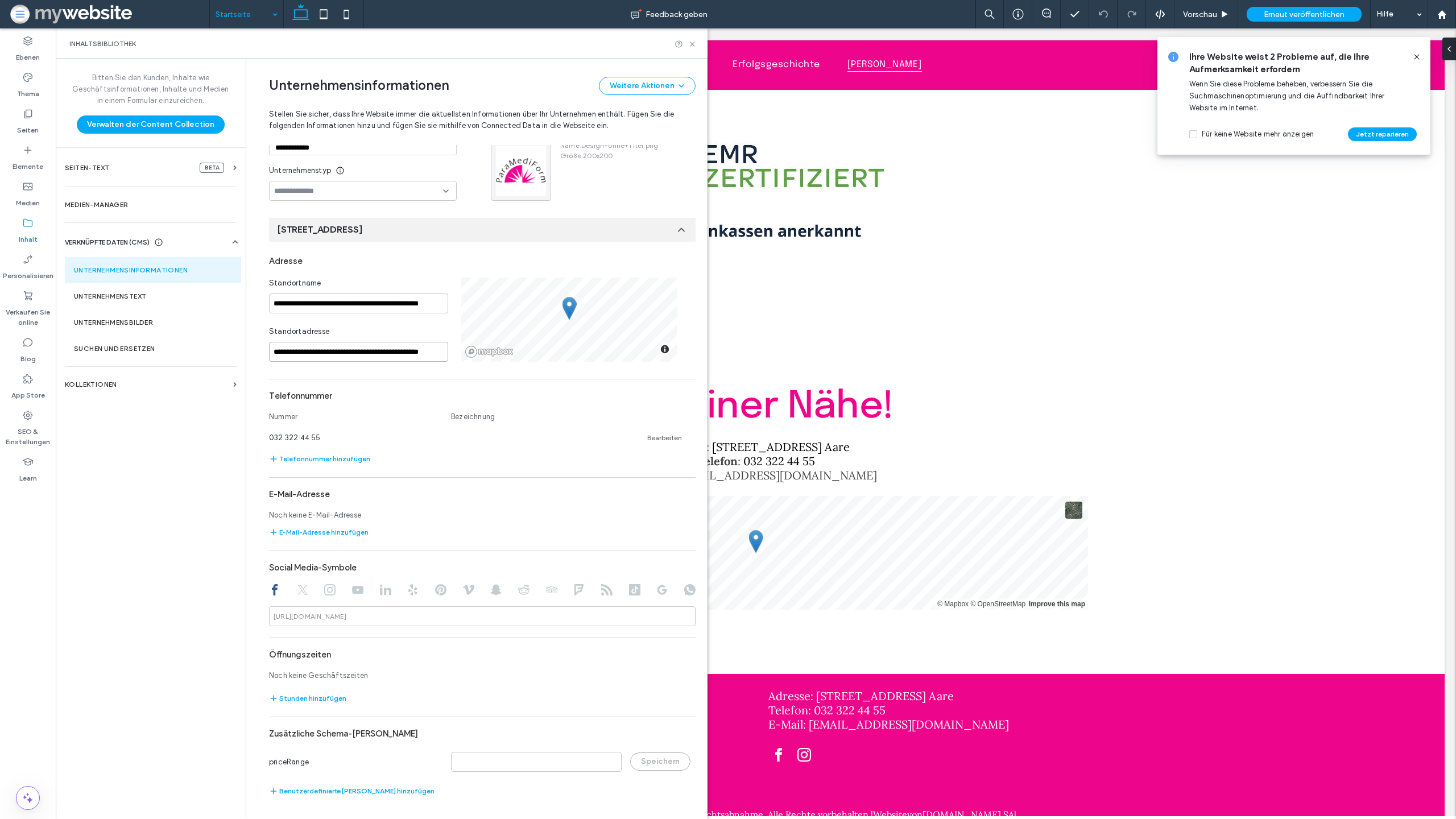
click at [472, 348] on div "**********" at bounding box center [482, 320] width 427 height 84
click at [602, 401] on div "Telefonnummer" at bounding box center [482, 396] width 427 height 22
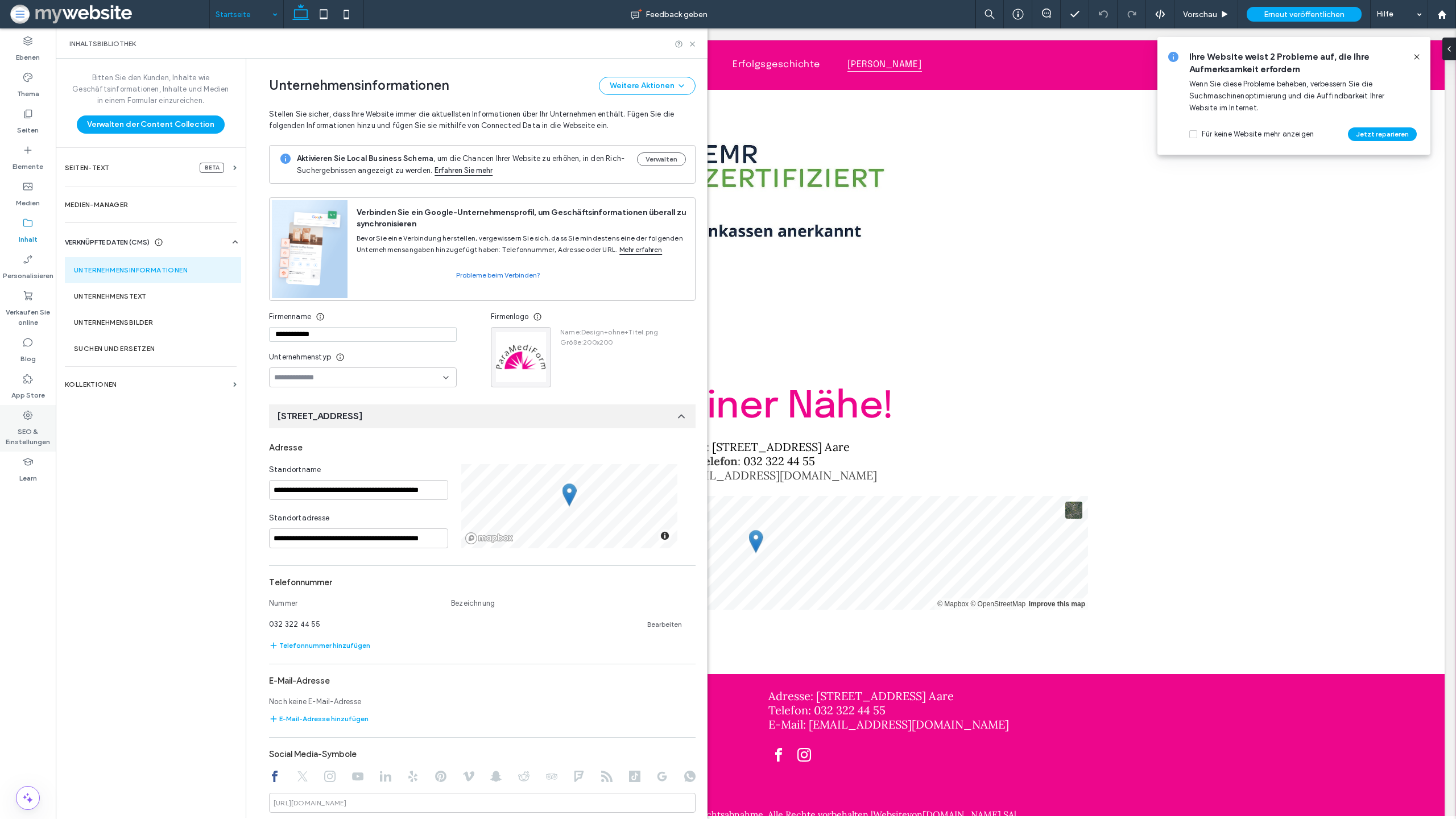
click at [18, 420] on div "SEO & Einstellungen" at bounding box center [28, 428] width 56 height 47
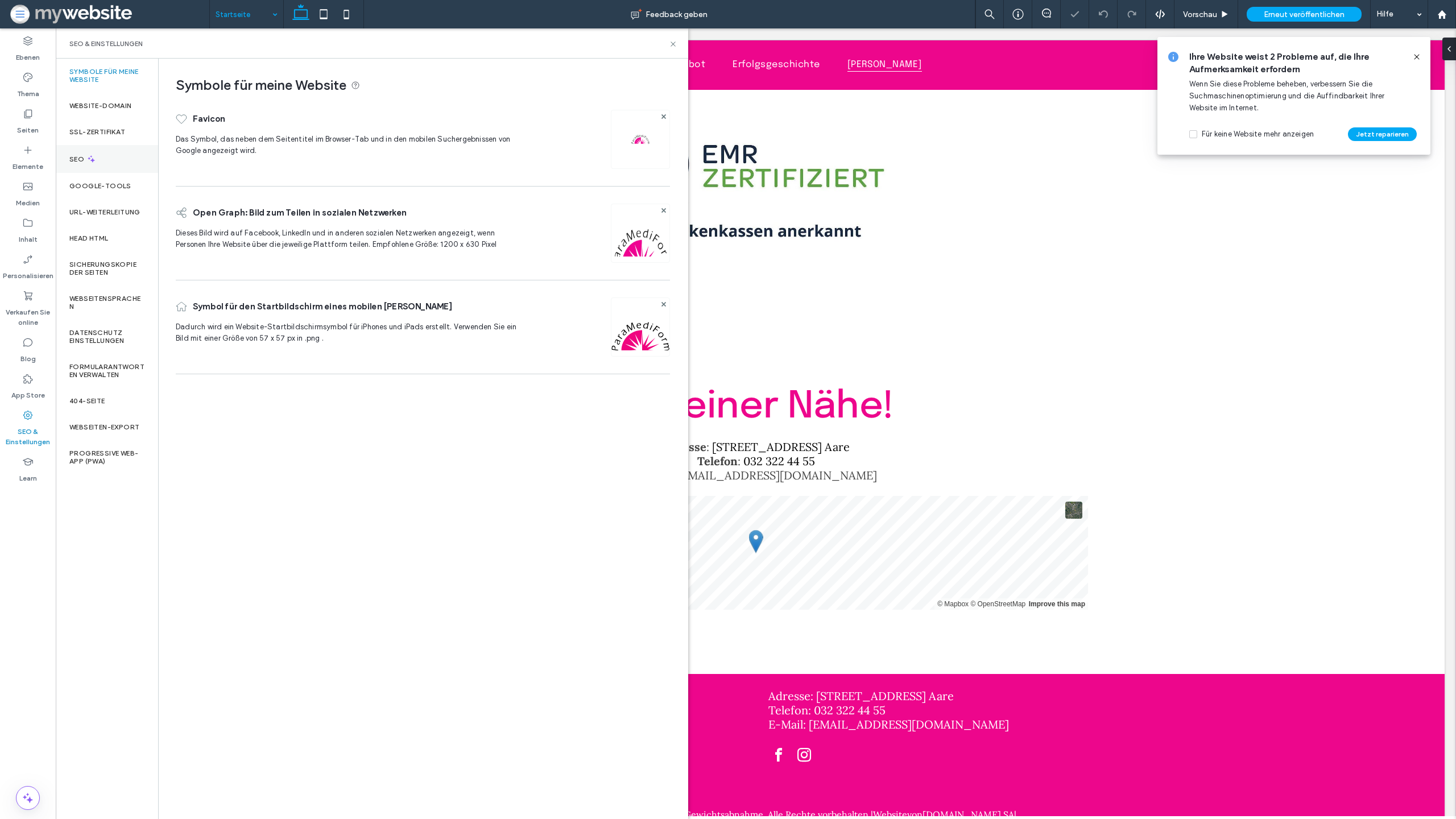
click at [104, 165] on div "SEO" at bounding box center [107, 159] width 103 height 28
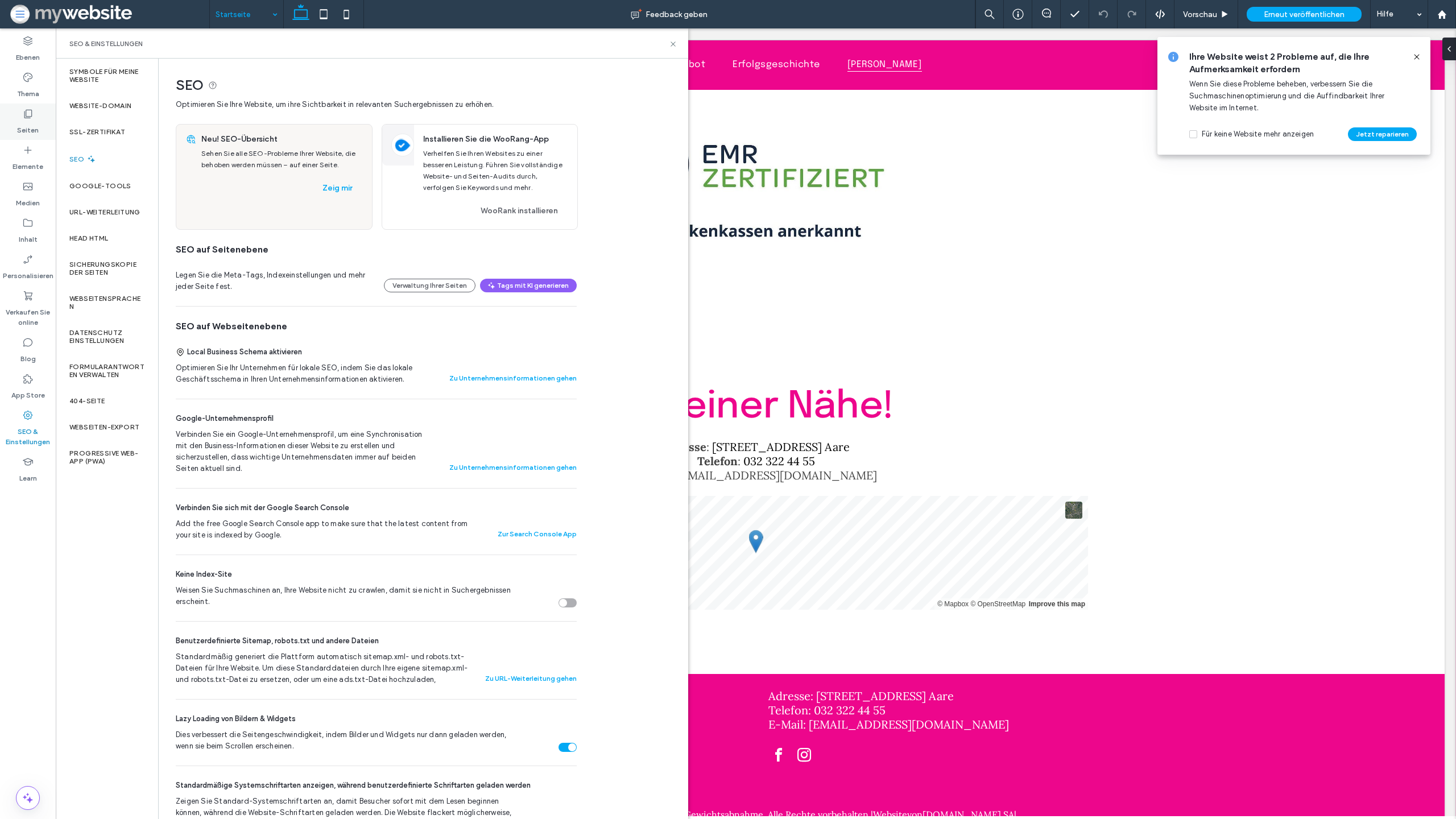
click at [30, 104] on div "Seiten" at bounding box center [28, 122] width 56 height 37
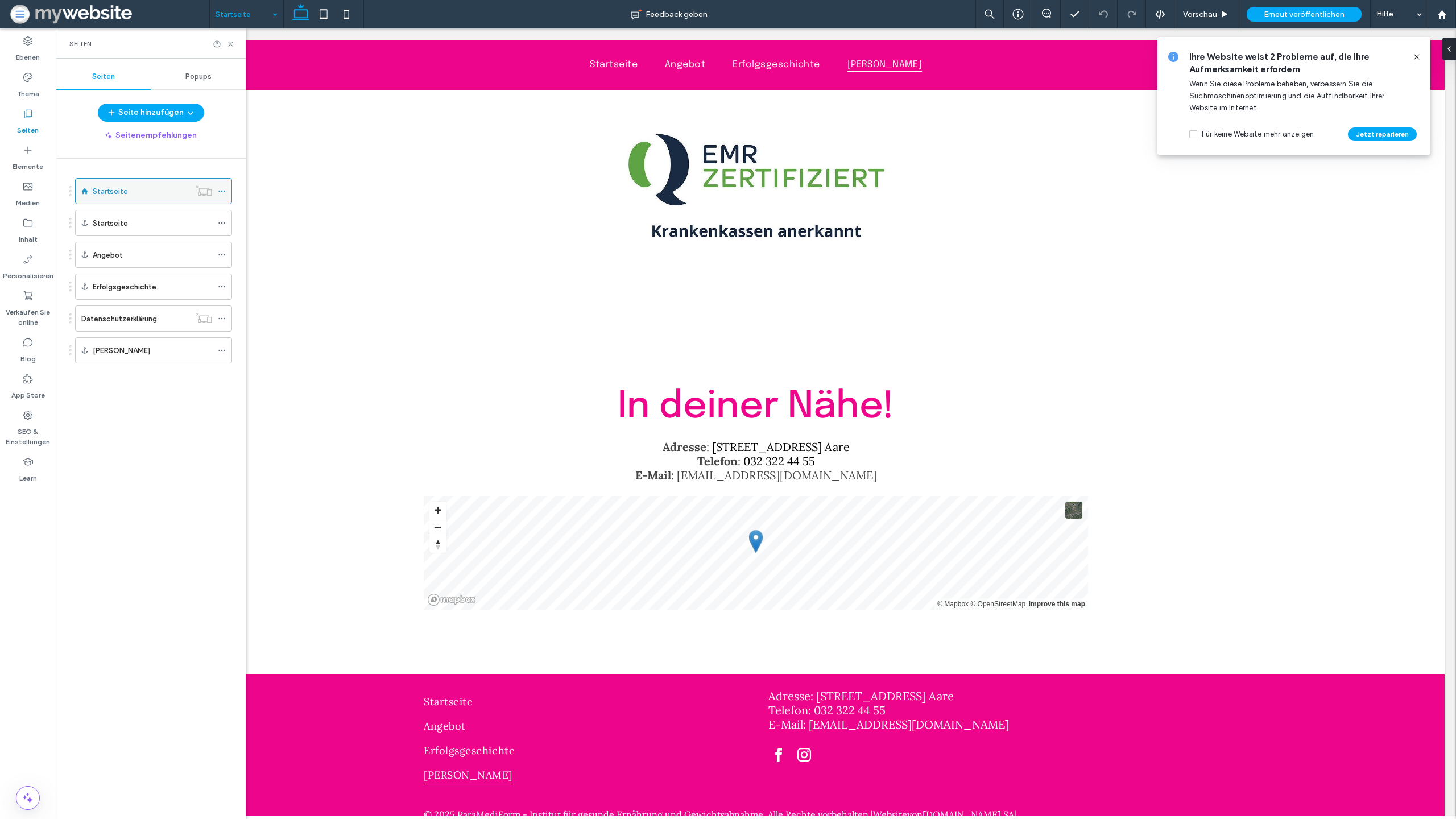
click at [219, 192] on use at bounding box center [221, 192] width 6 height 2
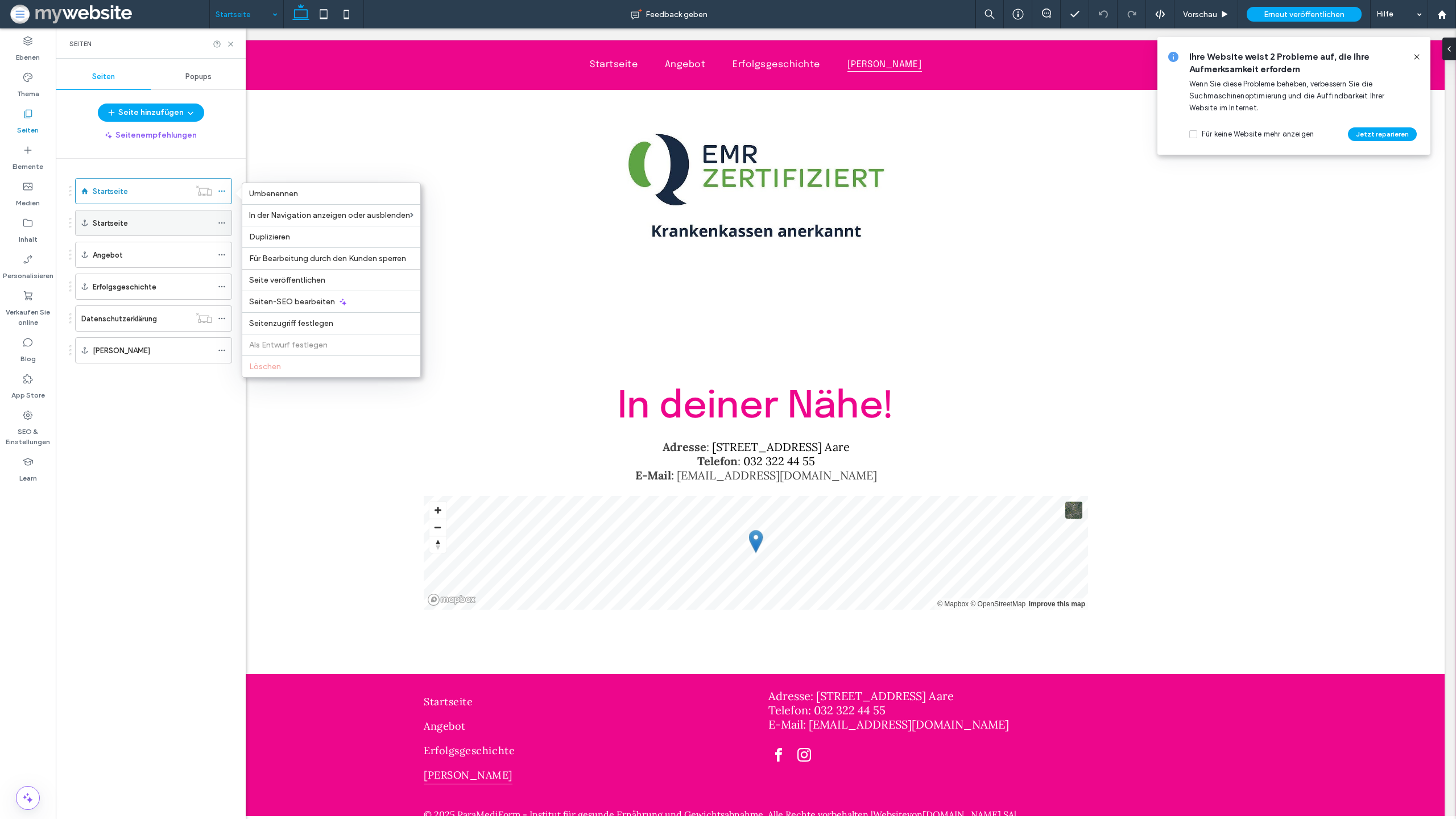
click at [224, 224] on icon at bounding box center [221, 223] width 8 height 8
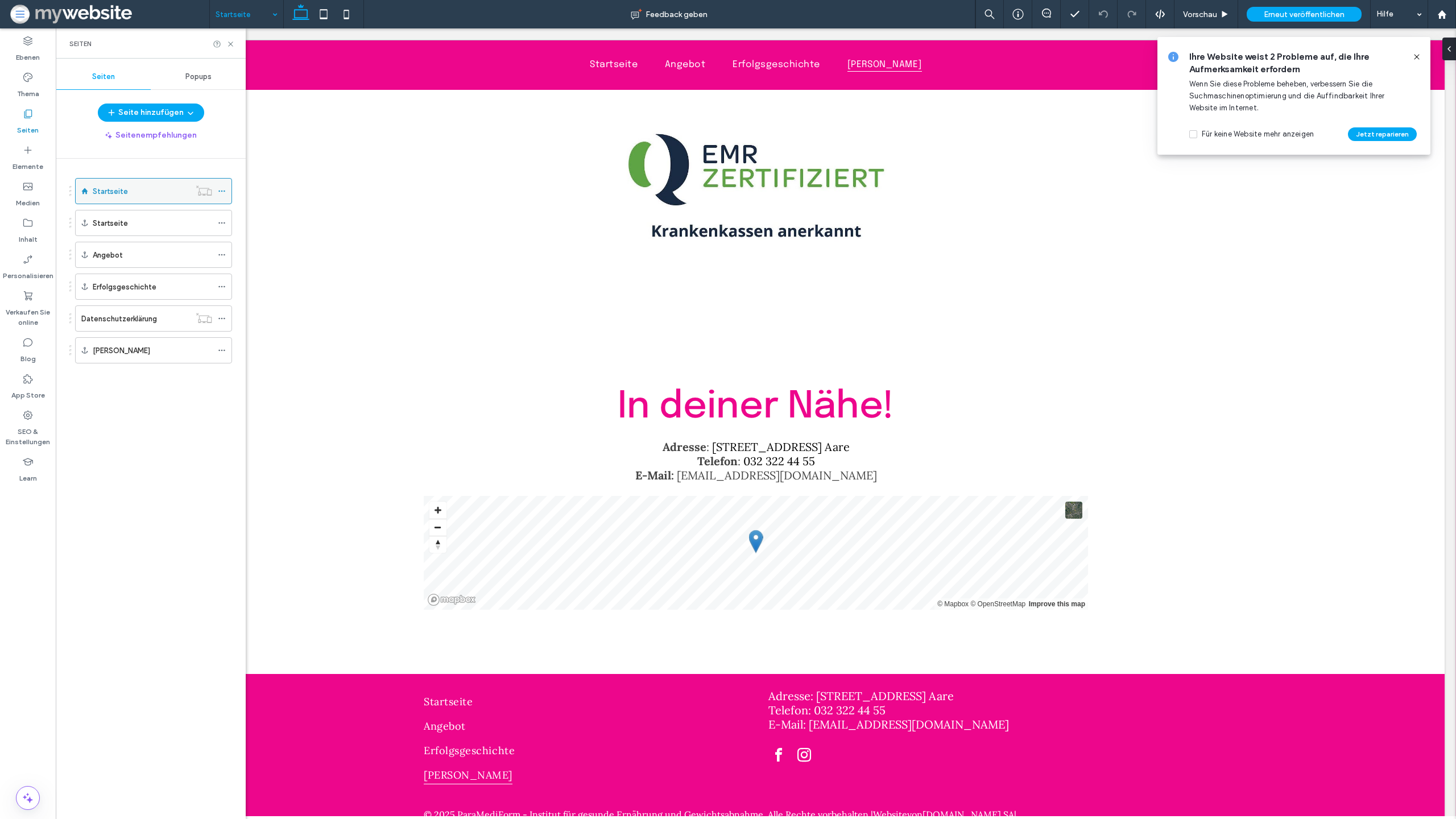
click at [222, 185] on span at bounding box center [221, 191] width 8 height 17
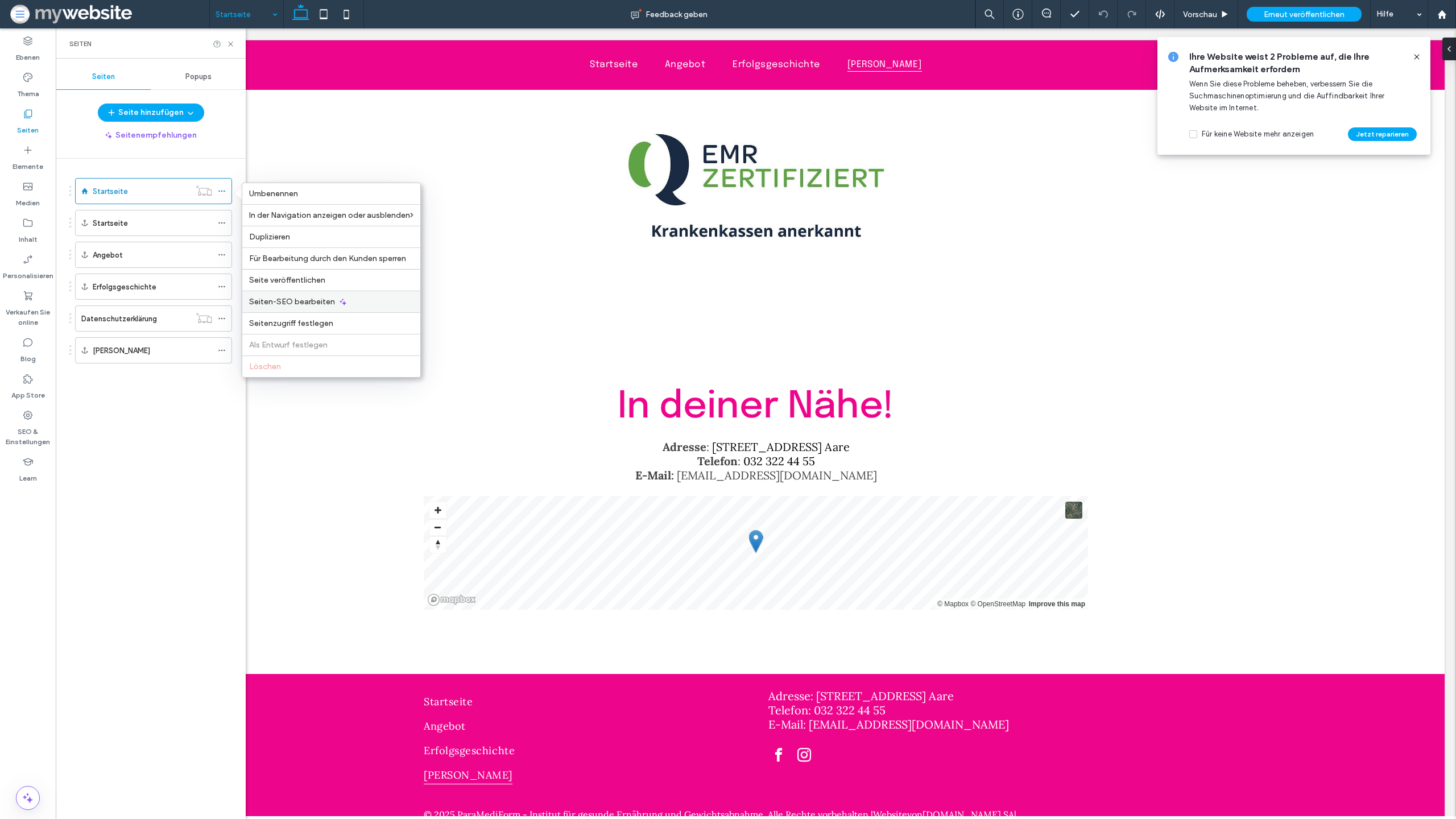
click at [319, 297] on span "Seiten-SEO bearbeiten" at bounding box center [292, 301] width 86 height 10
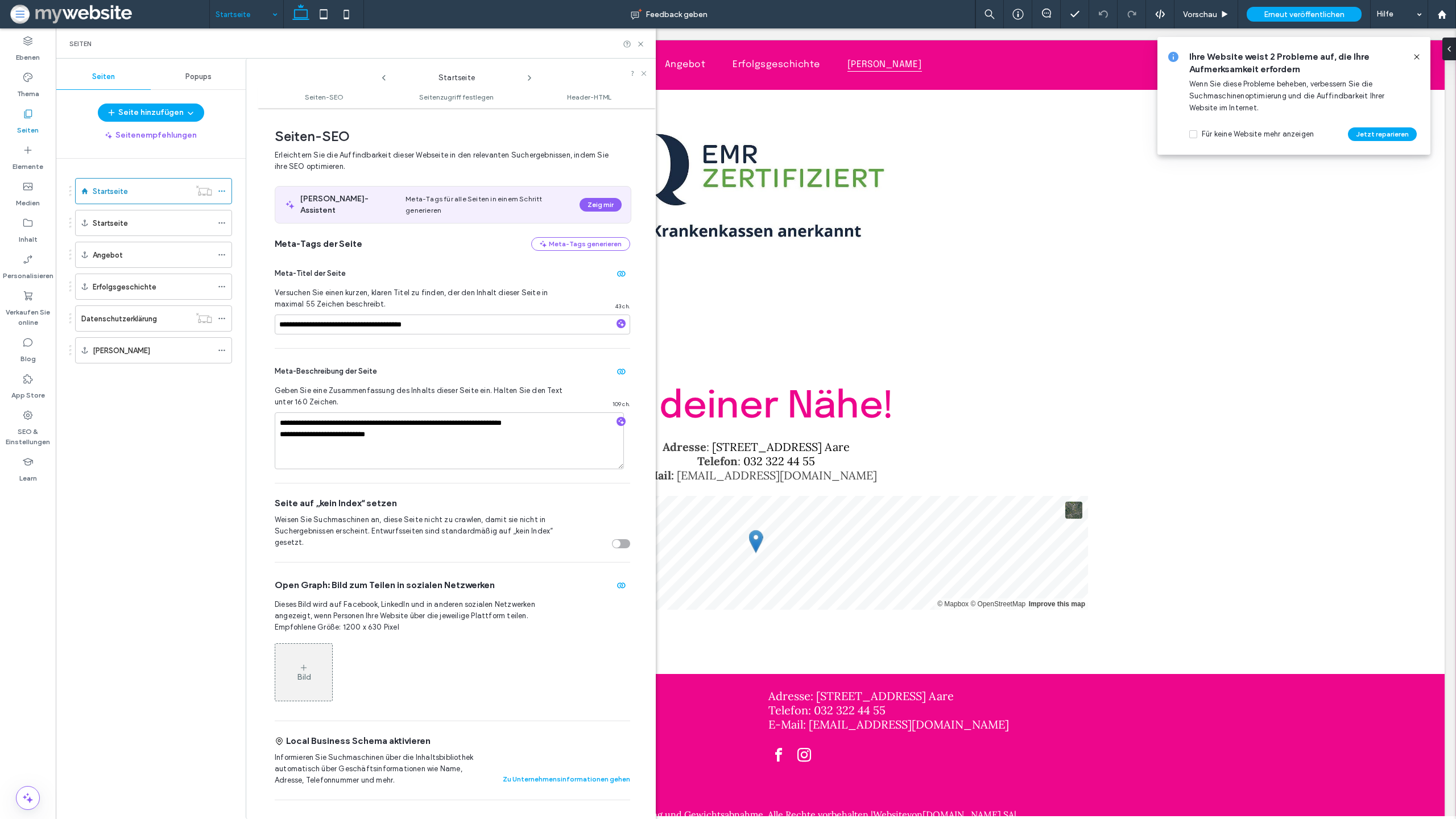
scroll to position [6, 0]
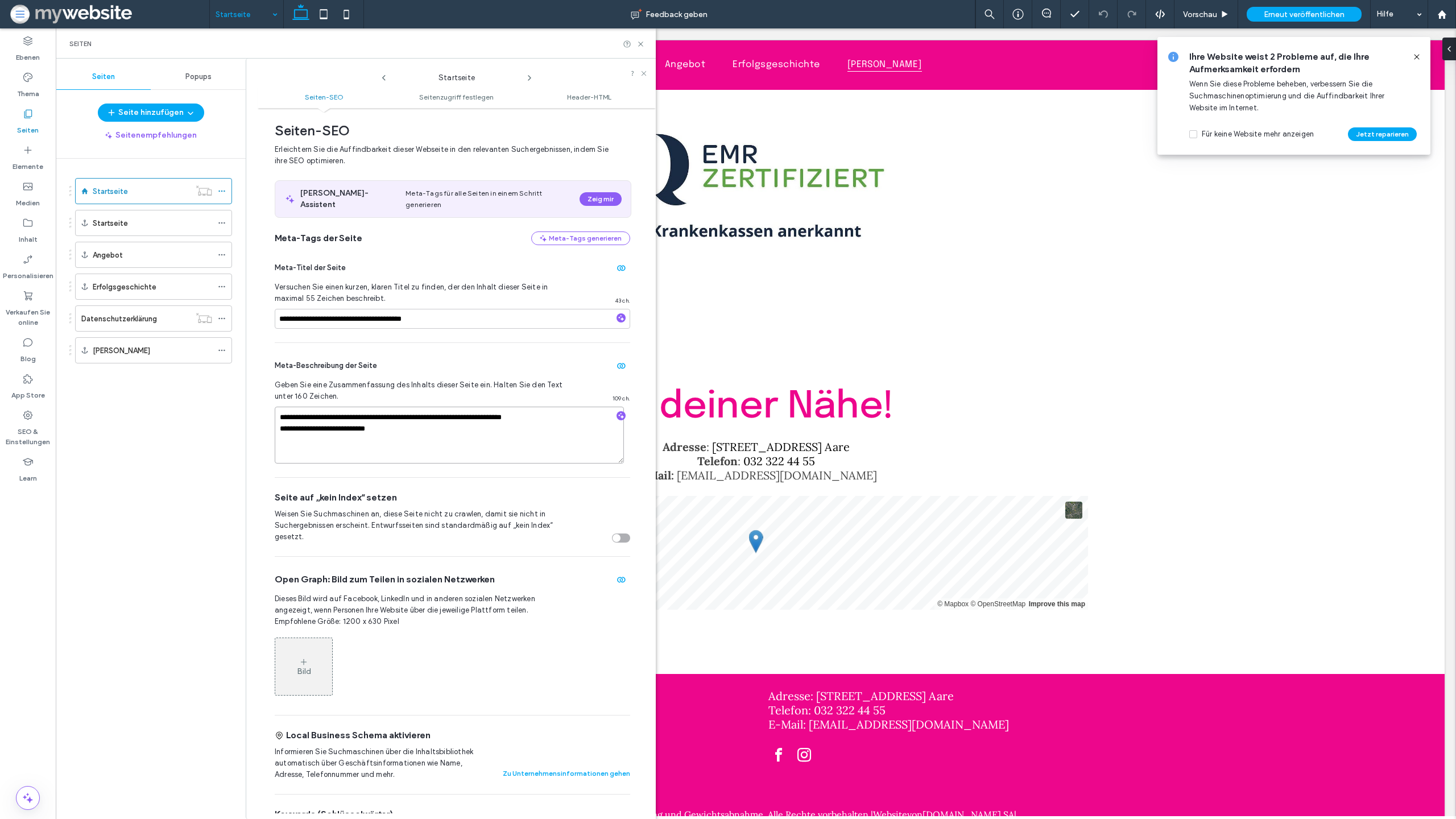
drag, startPoint x: 364, startPoint y: 419, endPoint x: 336, endPoint y: 419, distance: 28.0
click at [336, 419] on textarea "**********" at bounding box center [449, 435] width 349 height 57
drag, startPoint x: 378, startPoint y: 422, endPoint x: 255, endPoint y: 403, distance: 124.5
click at [255, 403] on div "**********" at bounding box center [451, 439] width 410 height 760
drag, startPoint x: 347, startPoint y: 410, endPoint x: 363, endPoint y: 414, distance: 16.5
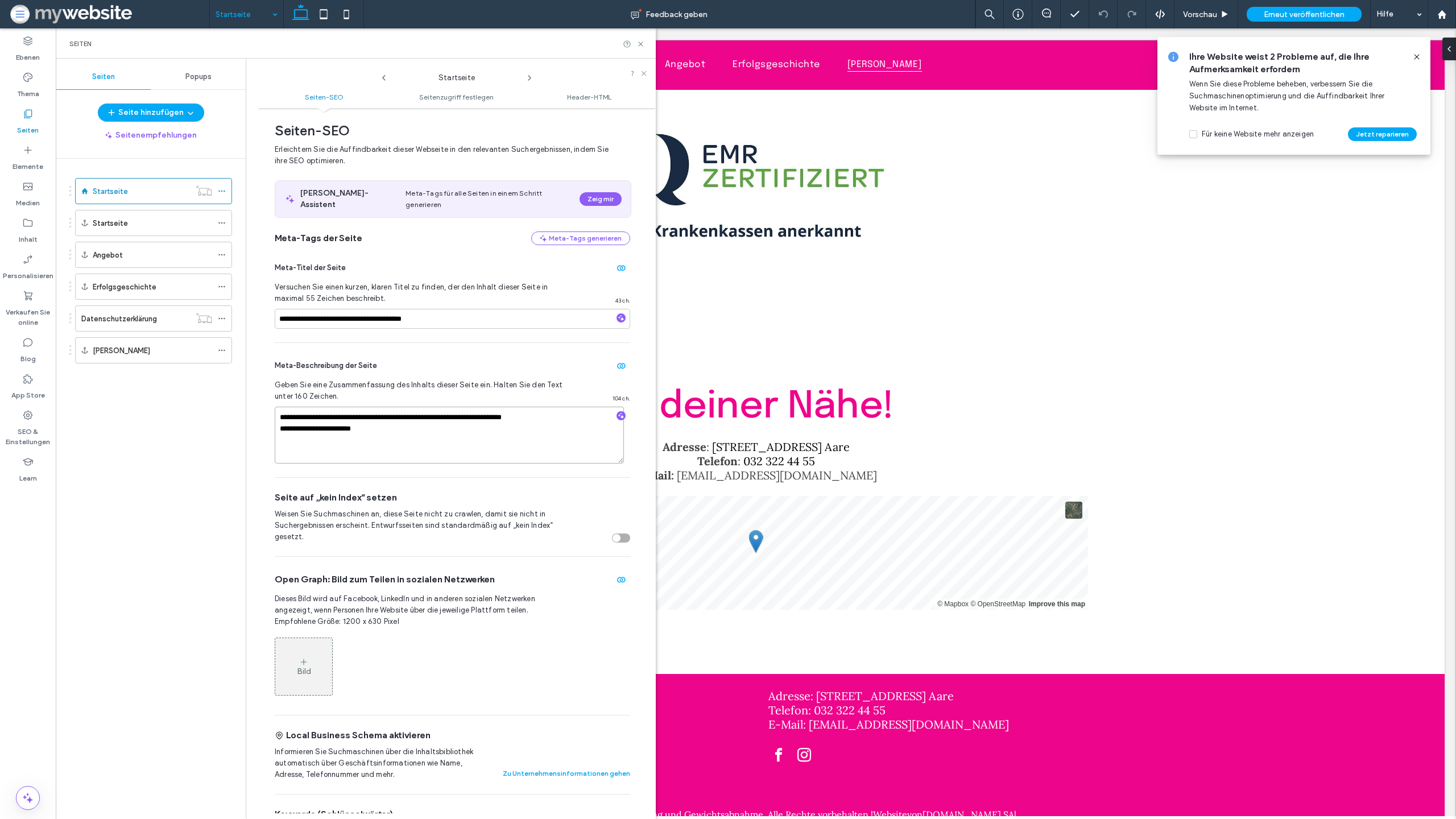
click at [347, 410] on textarea "**********" at bounding box center [449, 435] width 349 height 57
drag, startPoint x: 283, startPoint y: 422, endPoint x: 271, endPoint y: 421, distance: 12.0
click at [271, 421] on div "**********" at bounding box center [457, 464] width 398 height 700
type textarea "**********"
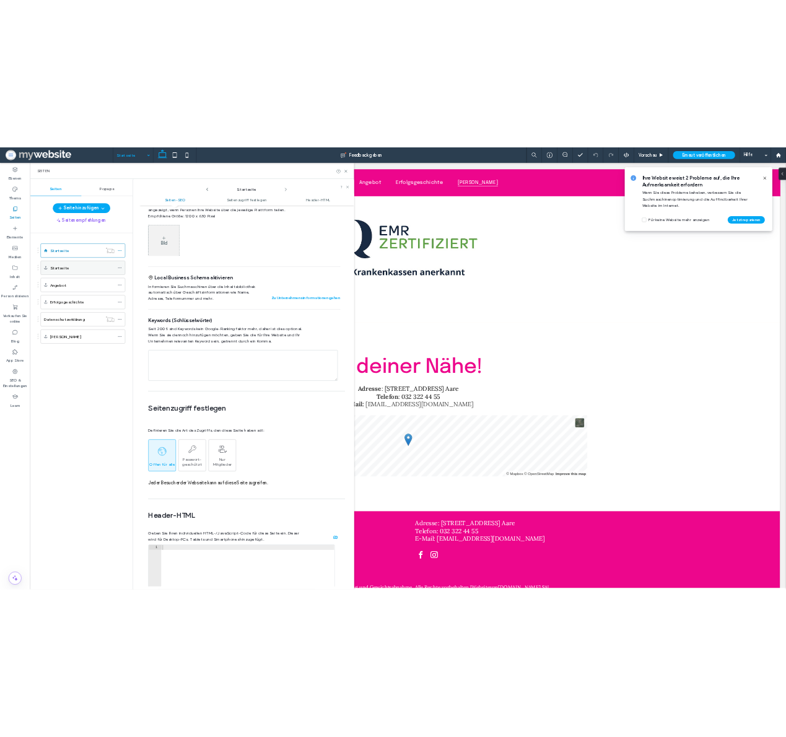
scroll to position [0, 0]
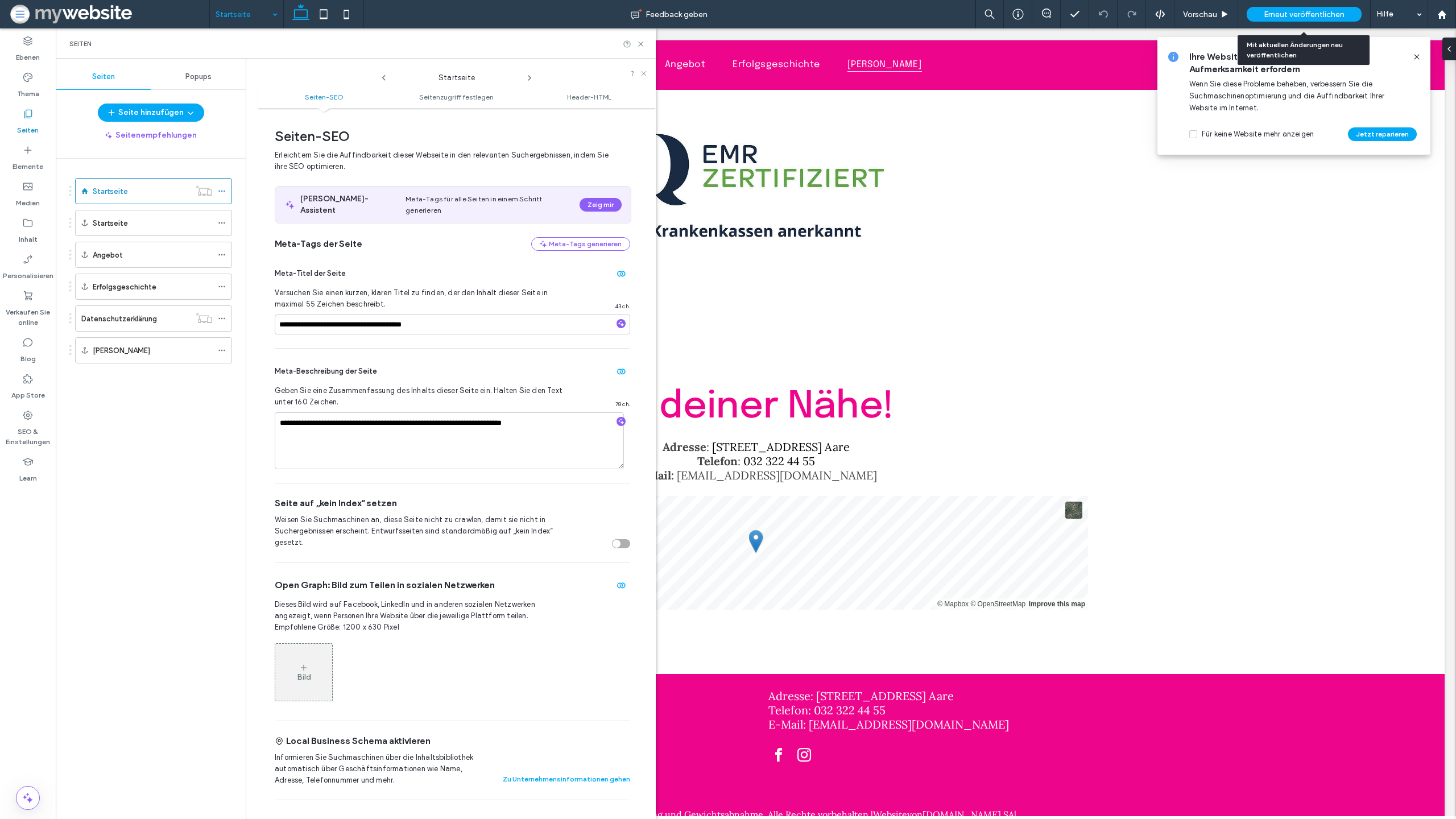
click at [1297, 14] on span "Erneut veröffentlichen" at bounding box center [1305, 15] width 81 height 10
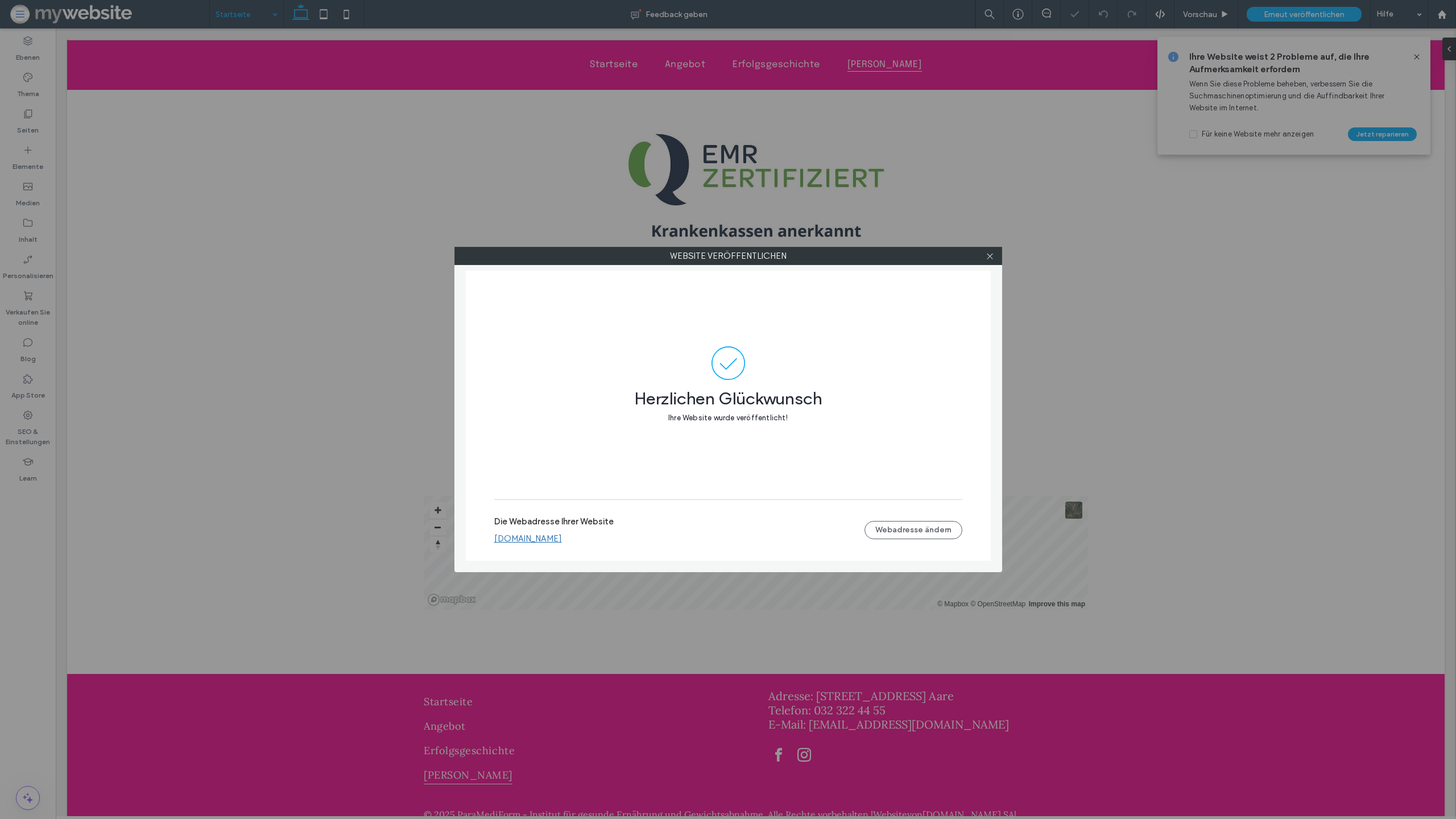
click at [995, 256] on div at bounding box center [990, 256] width 17 height 17
click at [991, 260] on icon at bounding box center [990, 255] width 8 height 8
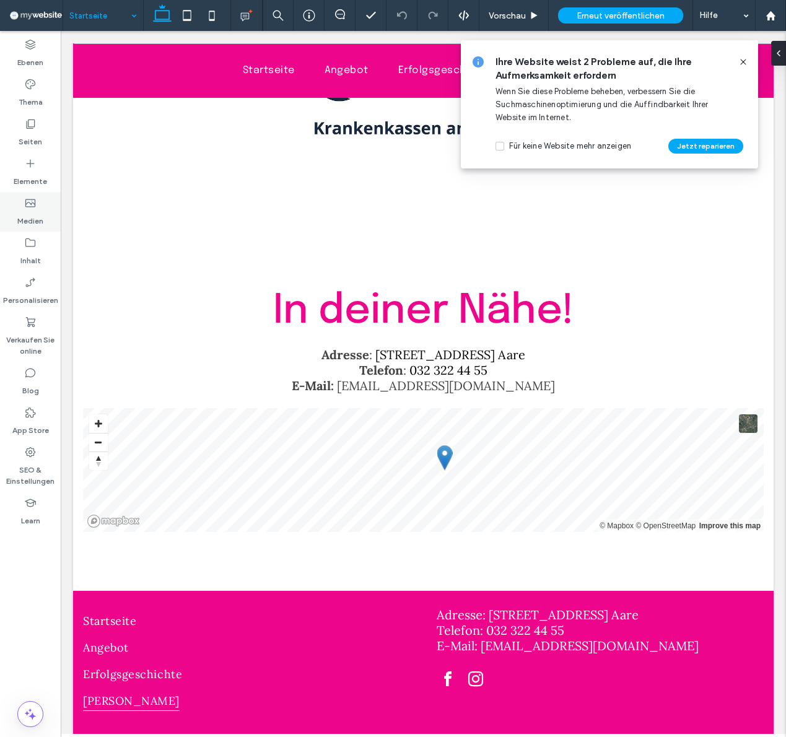
click at [35, 210] on label "Medien" at bounding box center [30, 217] width 26 height 17
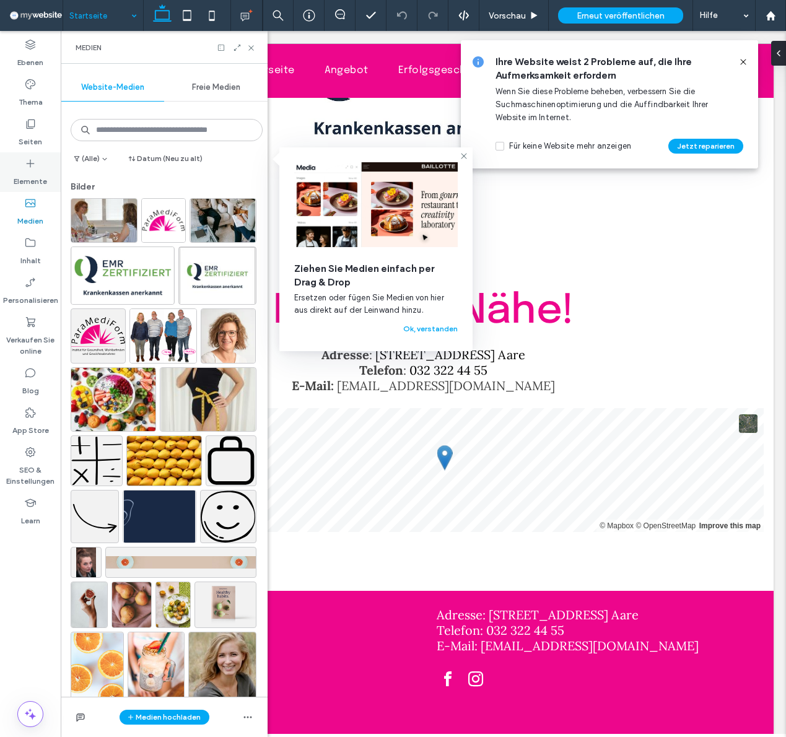
click at [26, 175] on label "Elemente" at bounding box center [30, 178] width 33 height 17
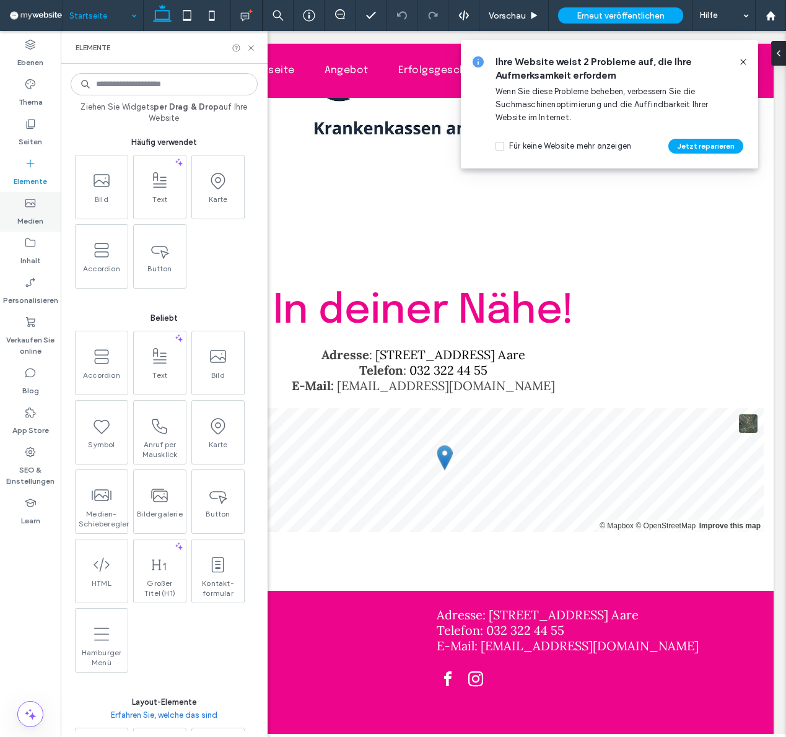
click at [27, 204] on icon at bounding box center [30, 203] width 12 height 12
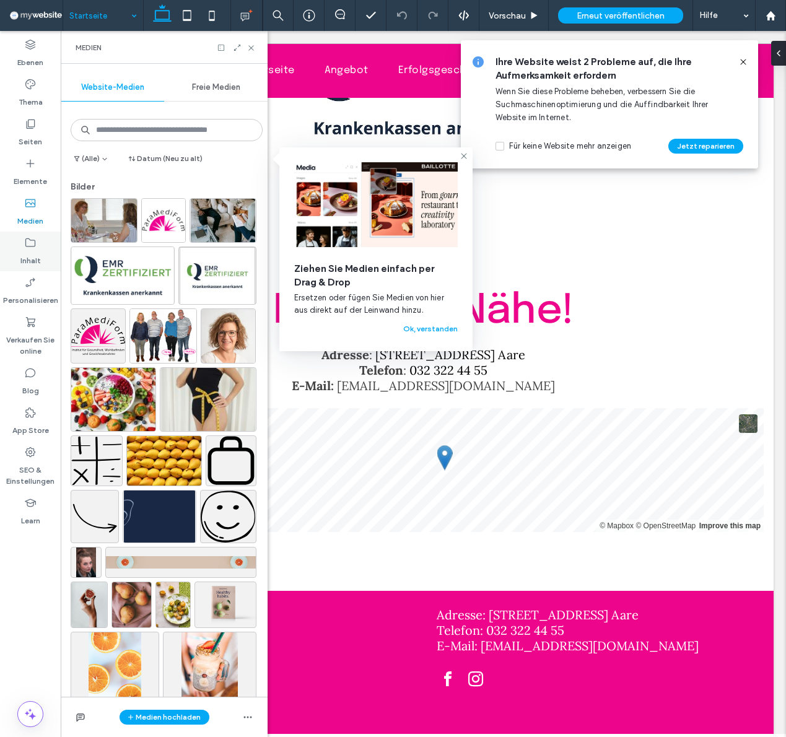
click at [28, 247] on use at bounding box center [30, 243] width 10 height 9
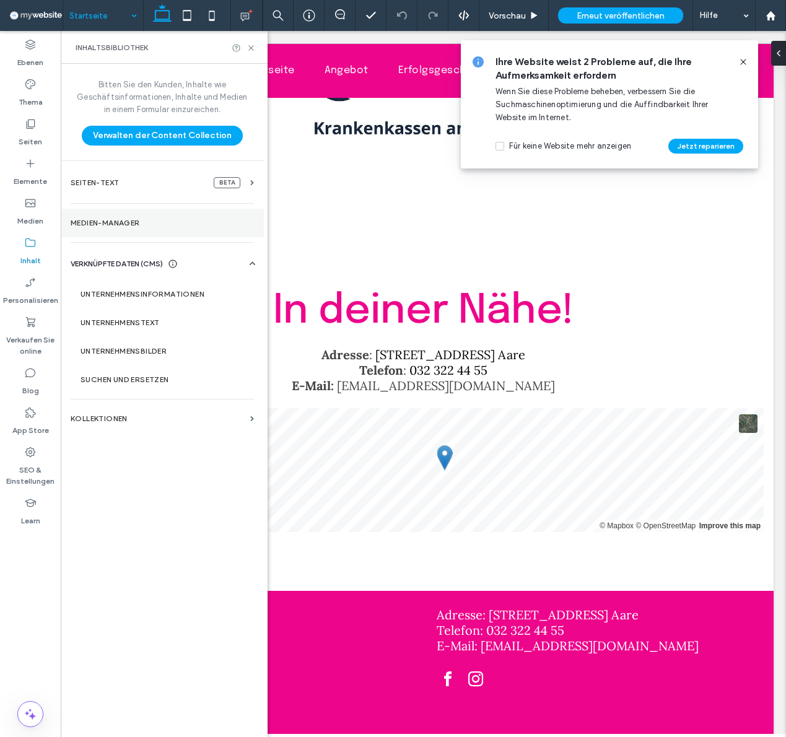
click at [129, 219] on label "Medien-Manager" at bounding box center [162, 223] width 183 height 9
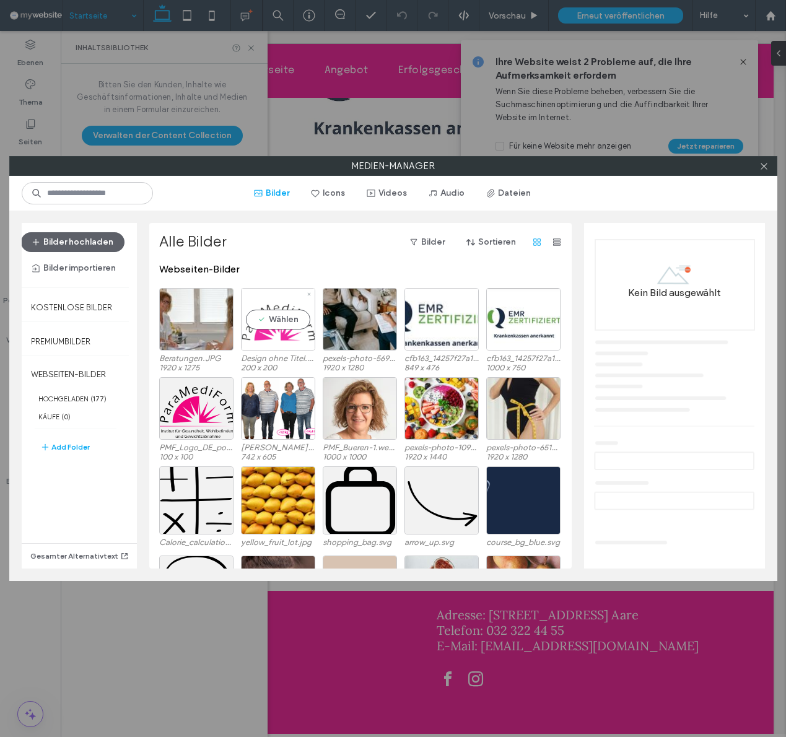
click at [277, 324] on div "Wählen" at bounding box center [278, 319] width 74 height 63
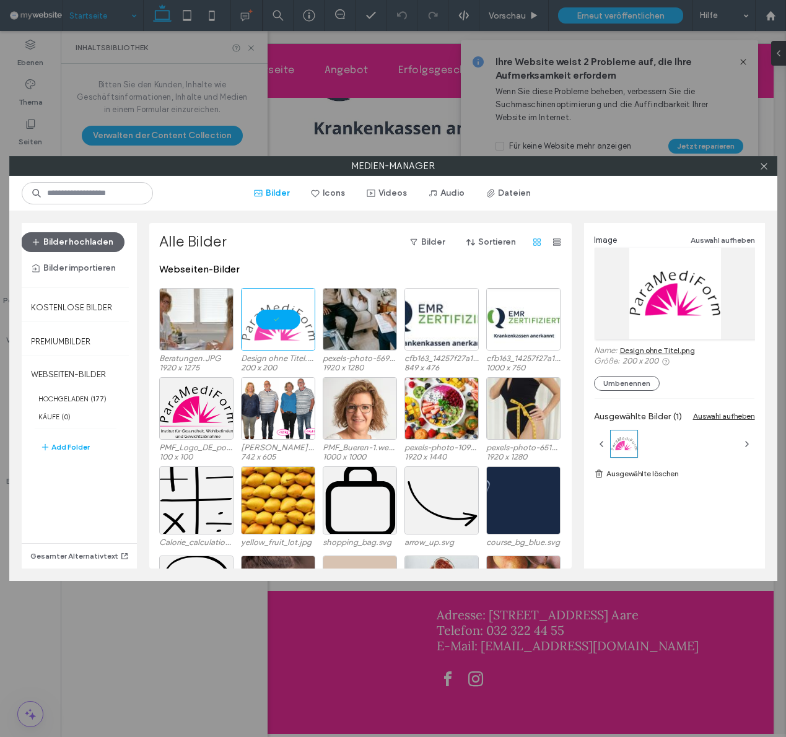
click at [639, 351] on link "Design ohne Titel.png" at bounding box center [657, 350] width 75 height 9
